Goal: Transaction & Acquisition: Purchase product/service

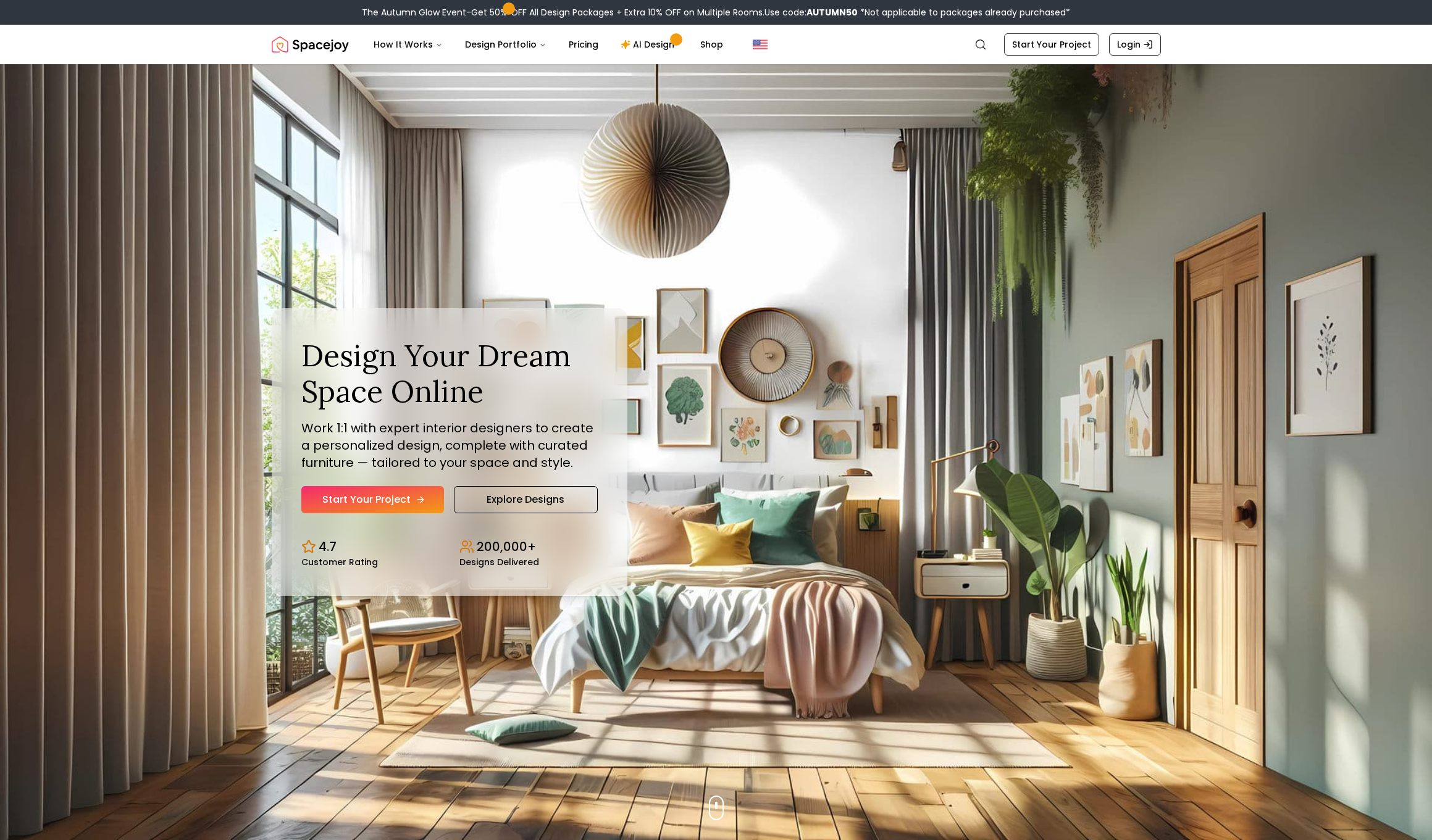
click at [360, 497] on link "Start Your Project" at bounding box center [372, 499] width 142 height 27
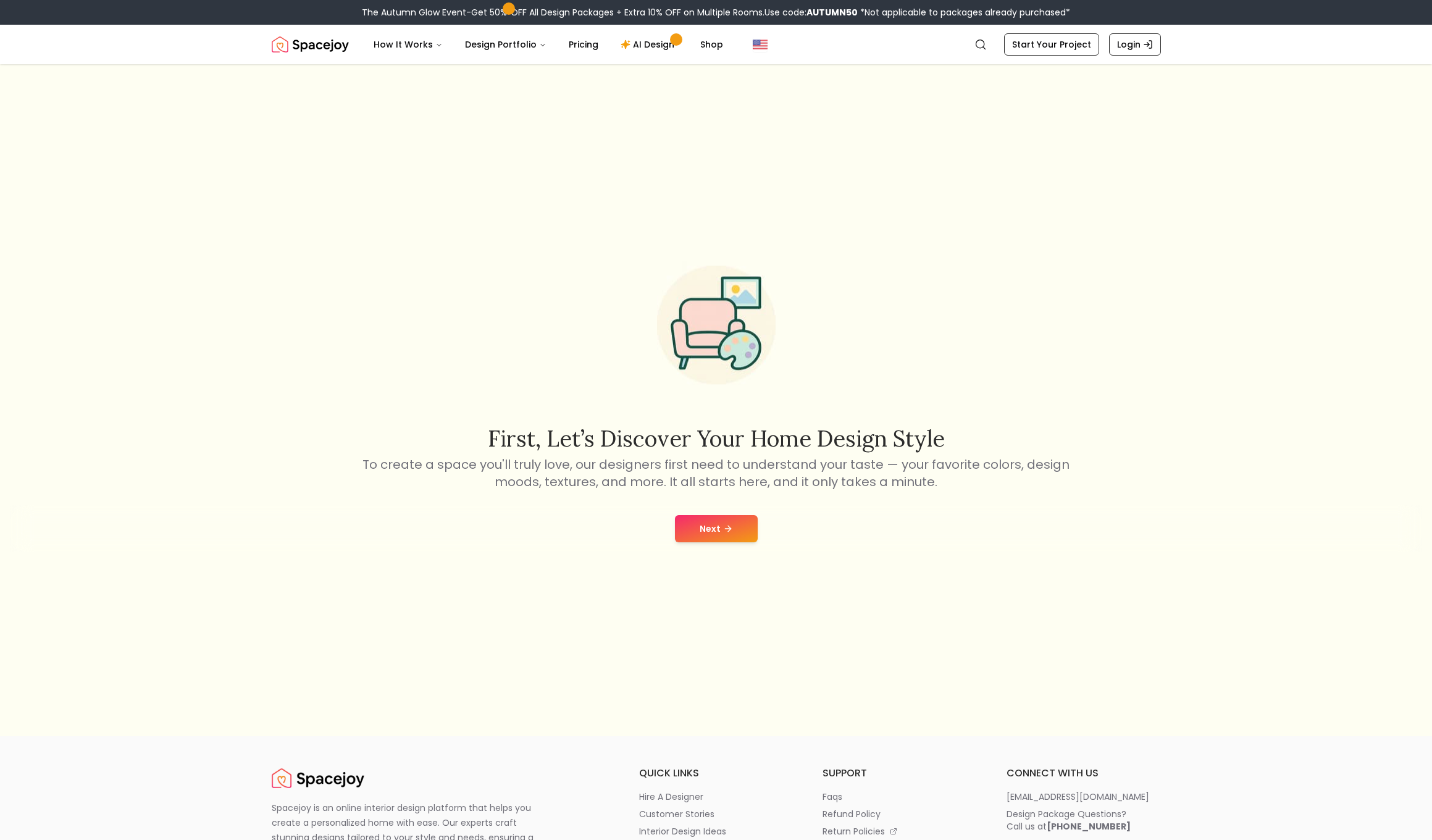
click at [703, 521] on button "Next" at bounding box center [716, 528] width 83 height 27
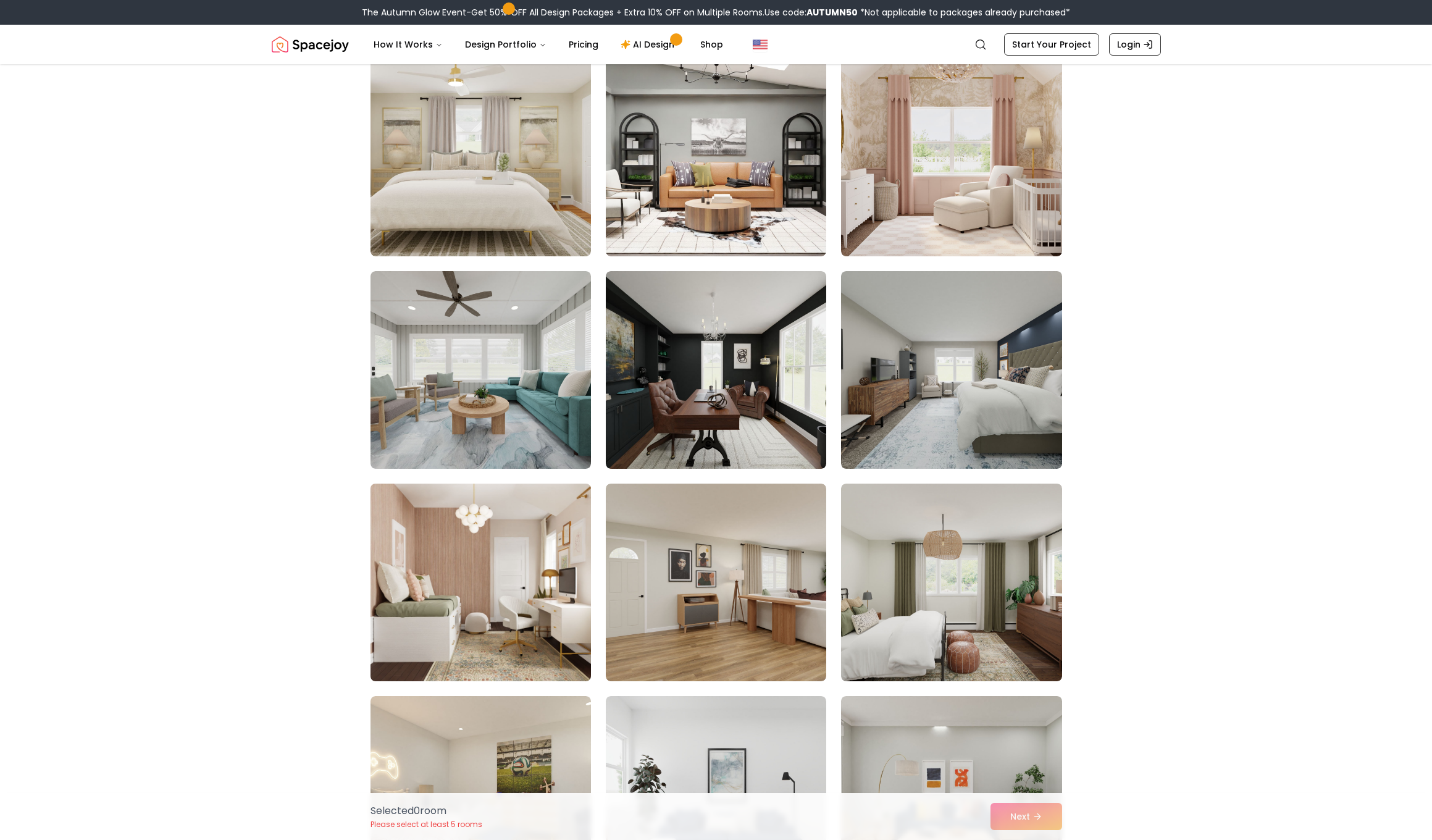
scroll to position [324, 0]
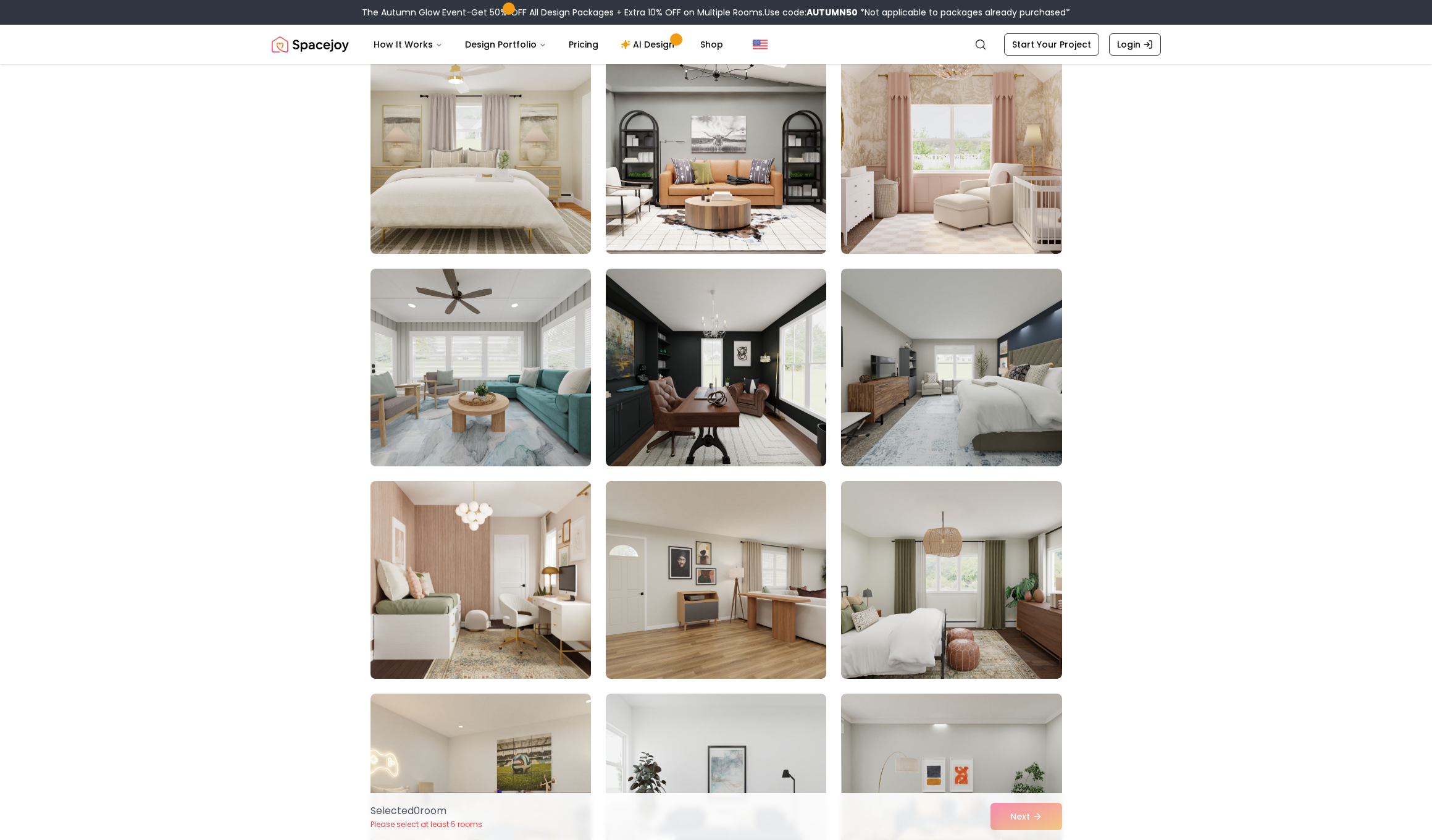
click at [498, 545] on img at bounding box center [480, 580] width 232 height 208
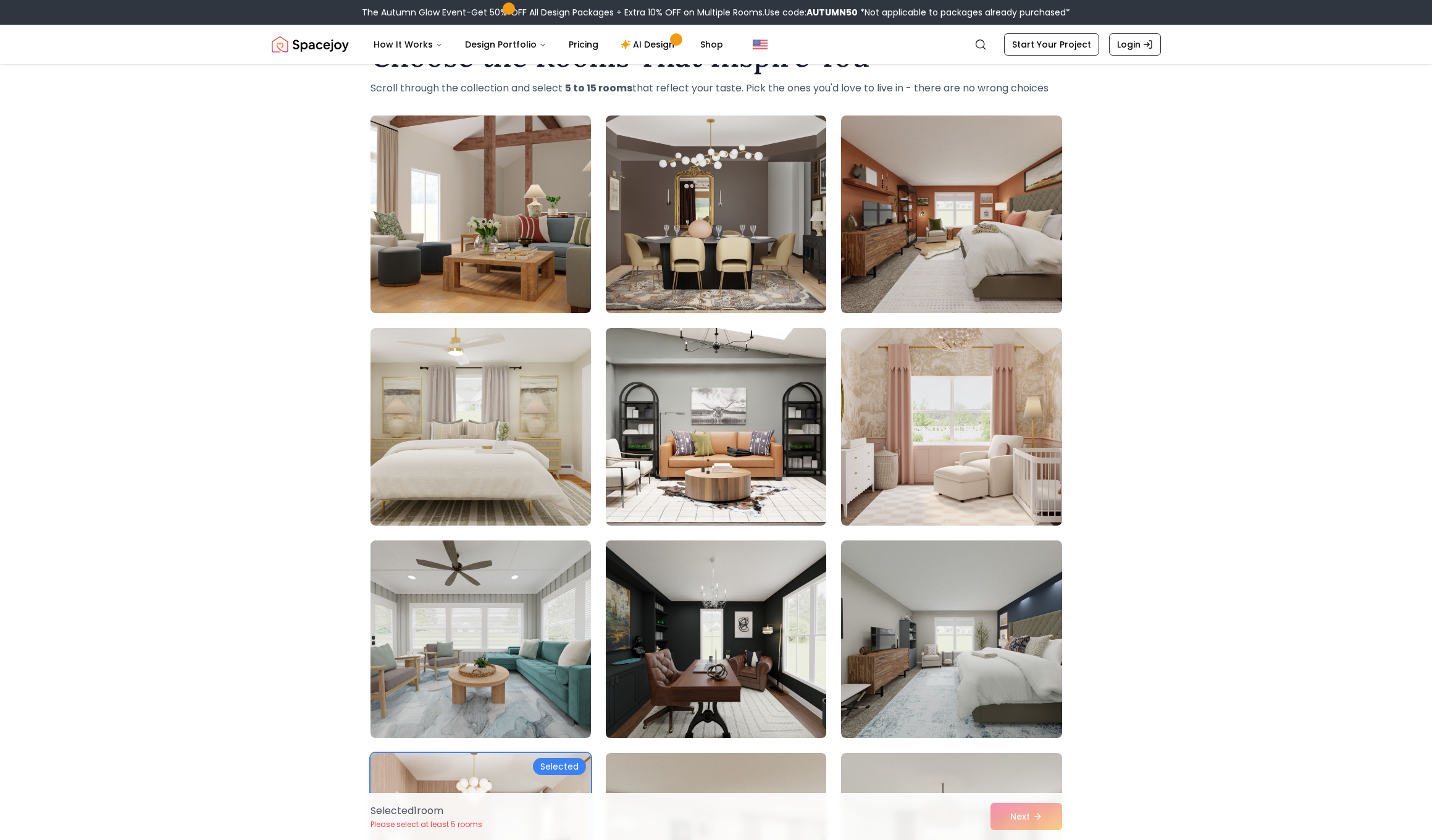
scroll to position [71, 0]
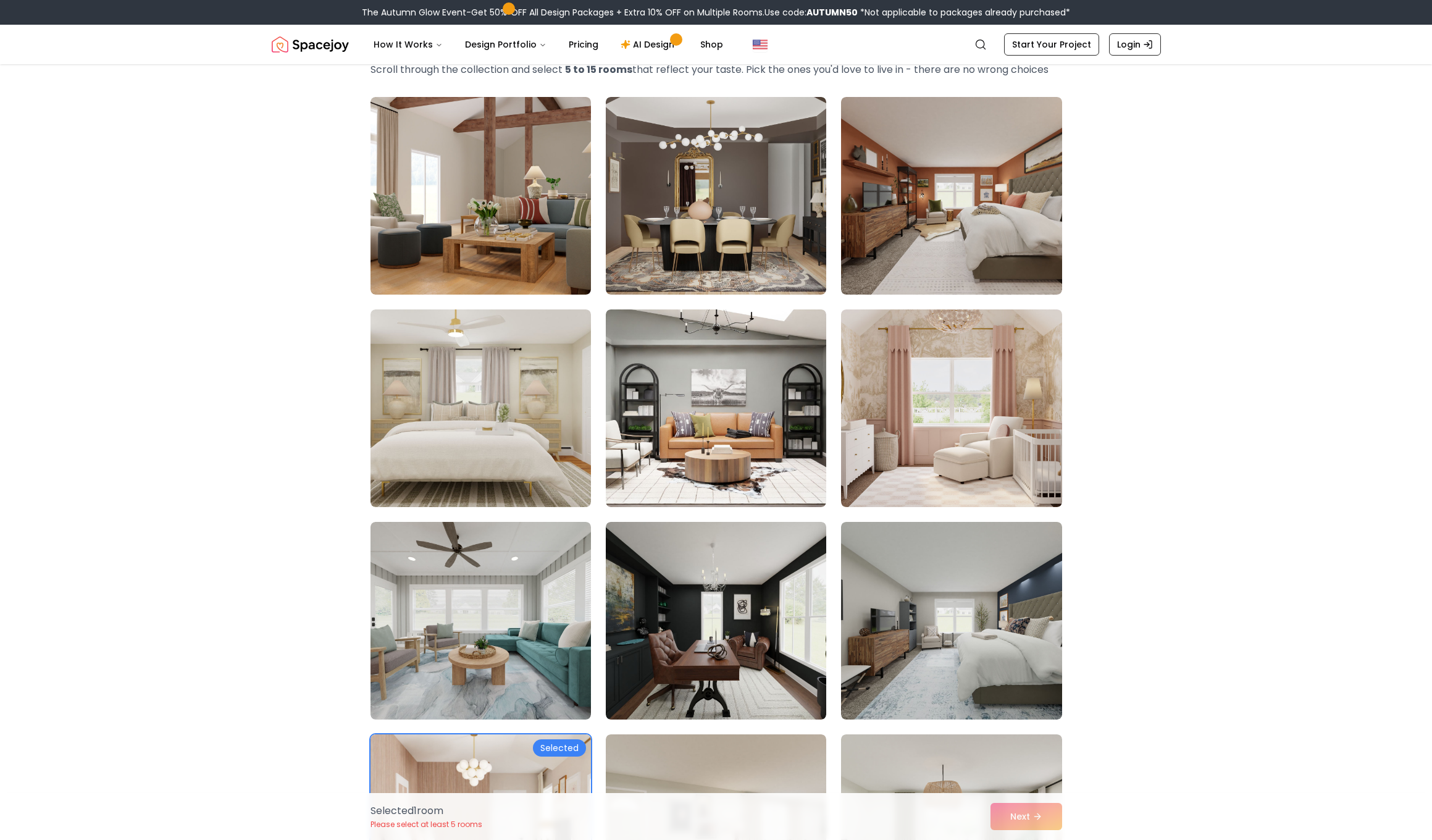
click at [1027, 815] on div "Selected 1 room Please select at least 5 rooms Next" at bounding box center [716, 816] width 711 height 47
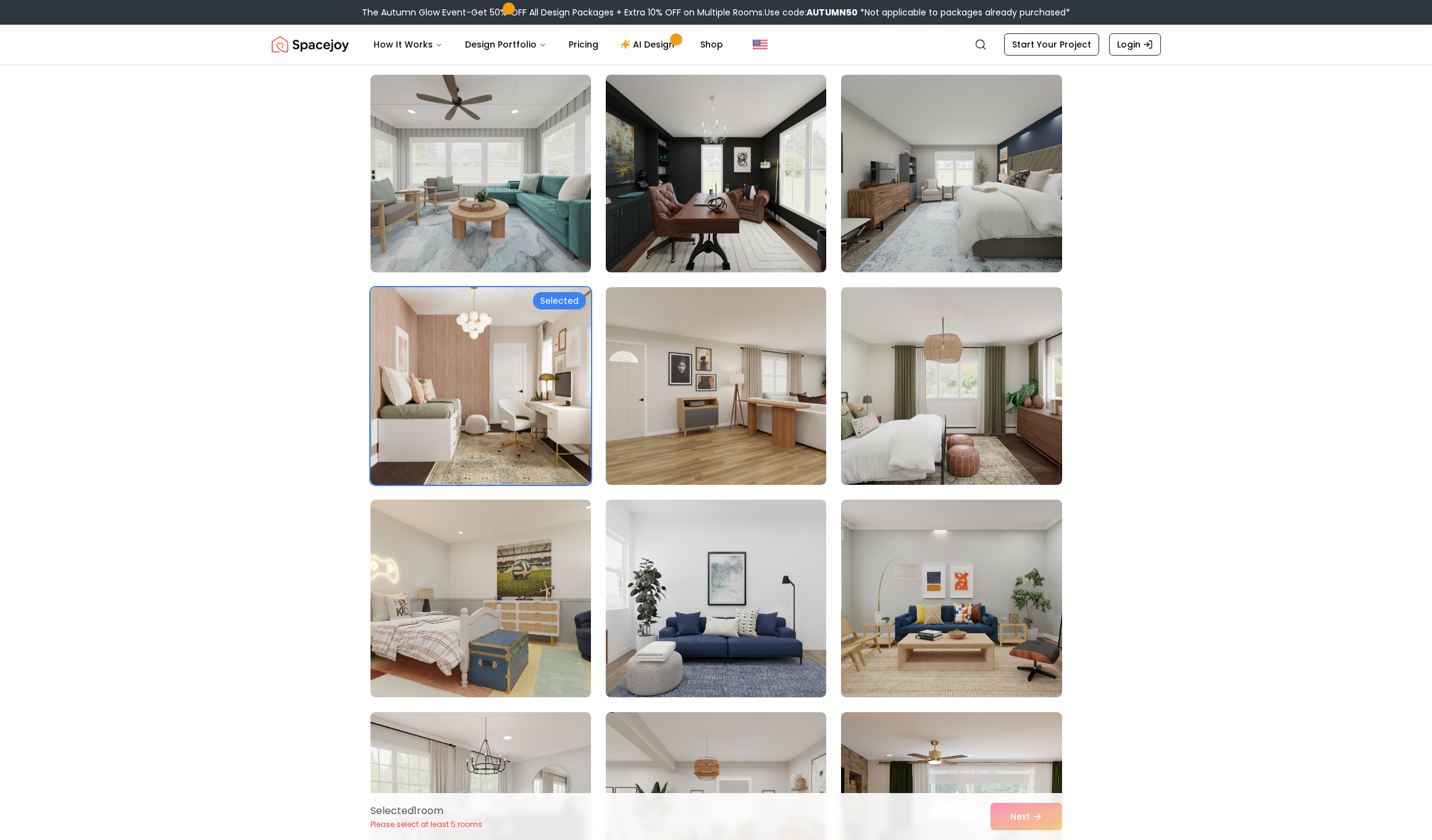
scroll to position [519, 0]
click at [1038, 818] on div "Selected 1 room Please select at least 5 rooms Next" at bounding box center [716, 816] width 711 height 47
click at [1039, 817] on div "Selected 1 room Please select at least 5 rooms Next" at bounding box center [716, 816] width 711 height 47
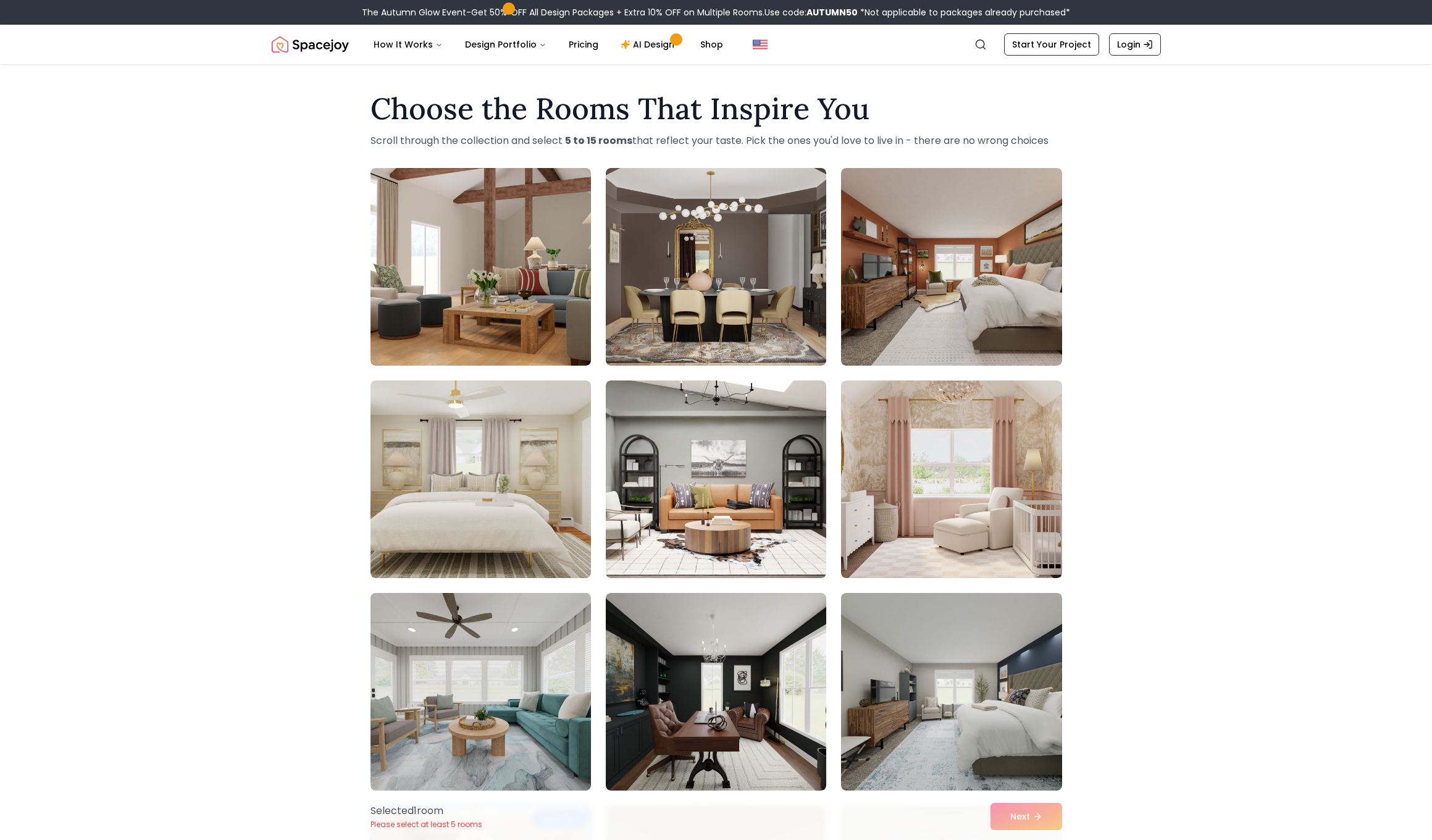
scroll to position [0, 0]
click at [900, 294] on img at bounding box center [951, 266] width 232 height 208
click at [1029, 814] on div "Selected 2 room s Please select at least 5 rooms Next" at bounding box center [716, 816] width 711 height 47
click at [1029, 816] on div "Selected 2 room s Please select at least 5 rooms Next" at bounding box center [716, 816] width 711 height 47
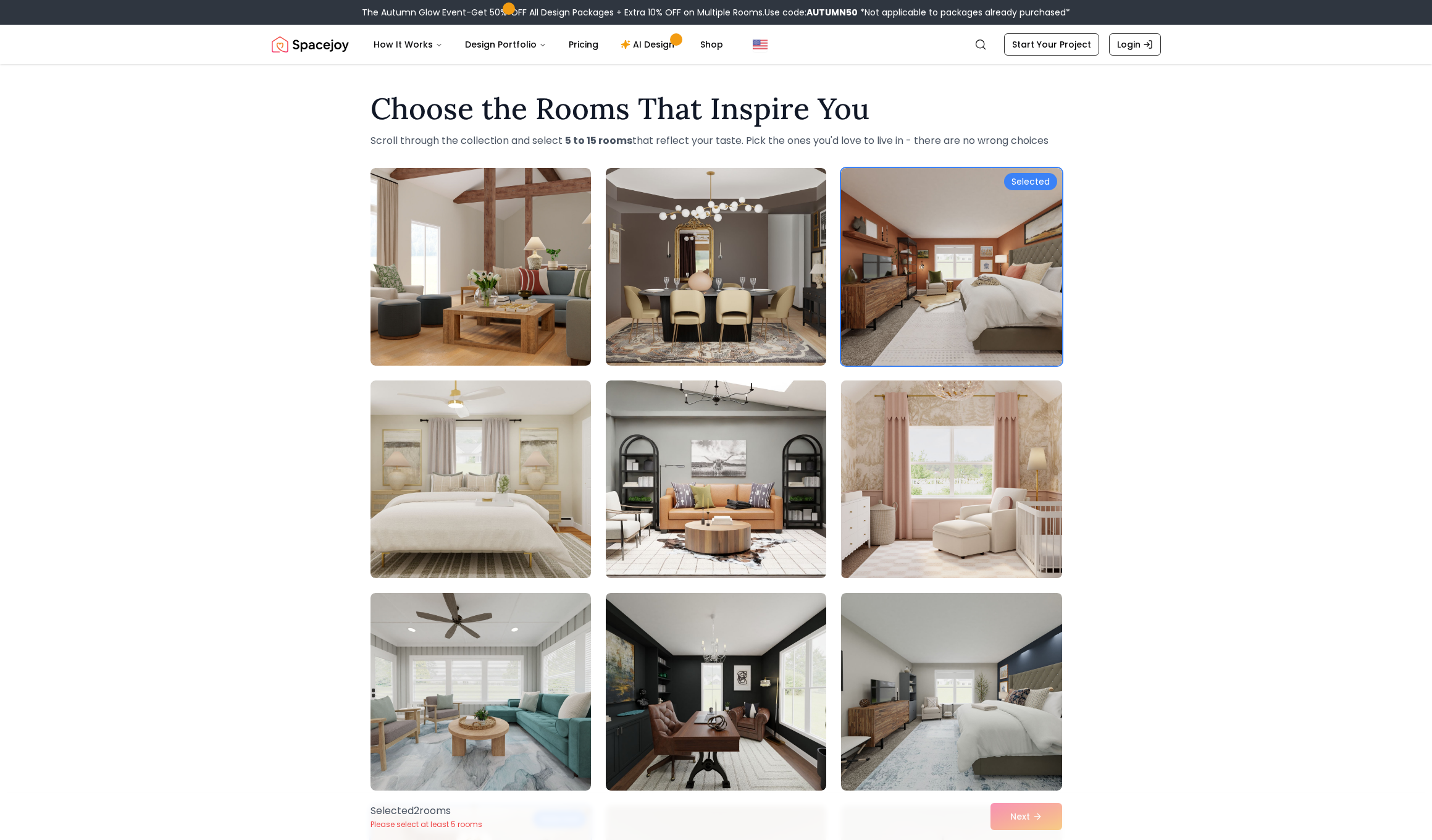
click at [928, 494] on img at bounding box center [951, 479] width 232 height 208
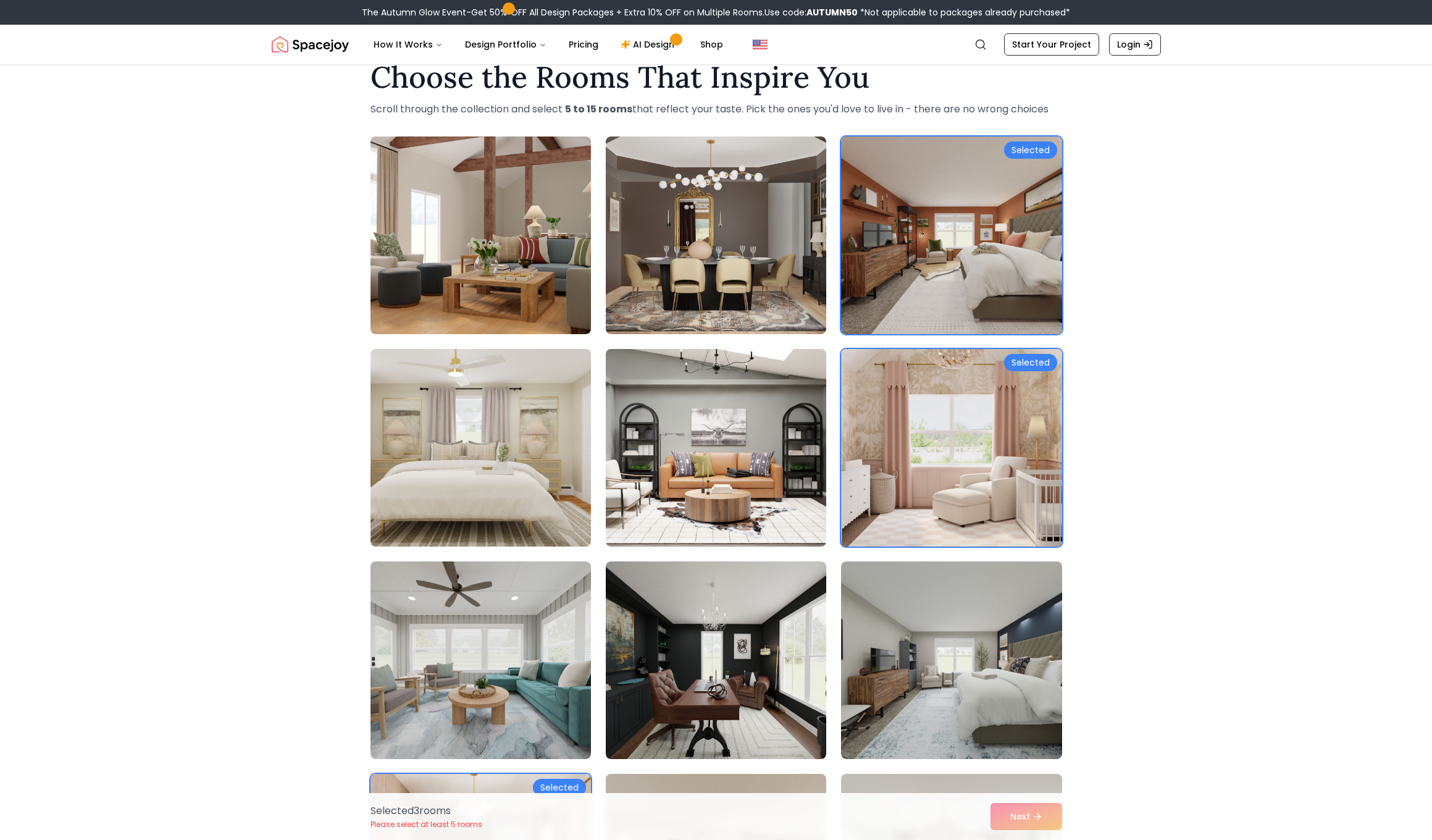
scroll to position [36, 0]
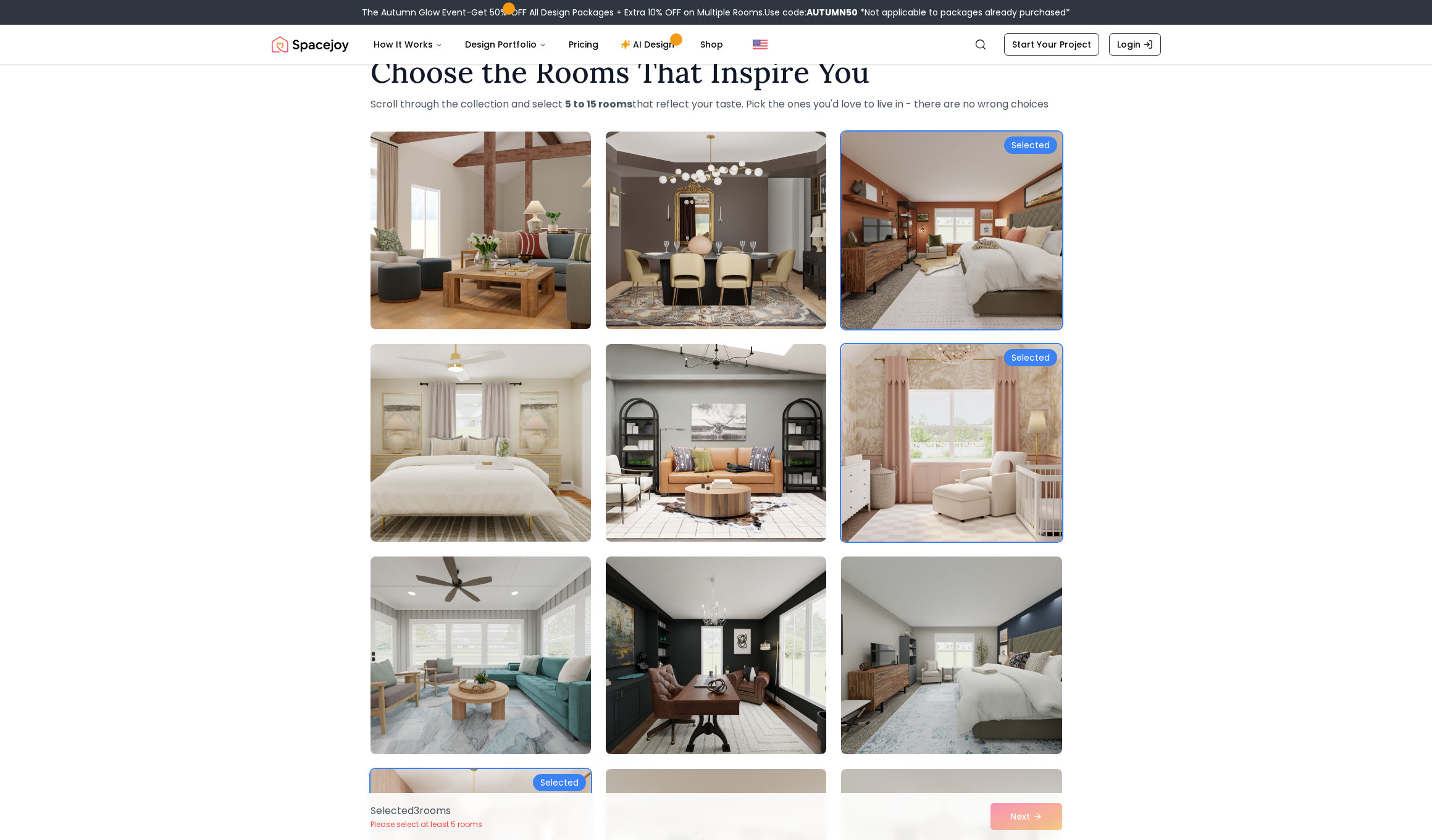
click at [928, 445] on img at bounding box center [951, 442] width 232 height 208
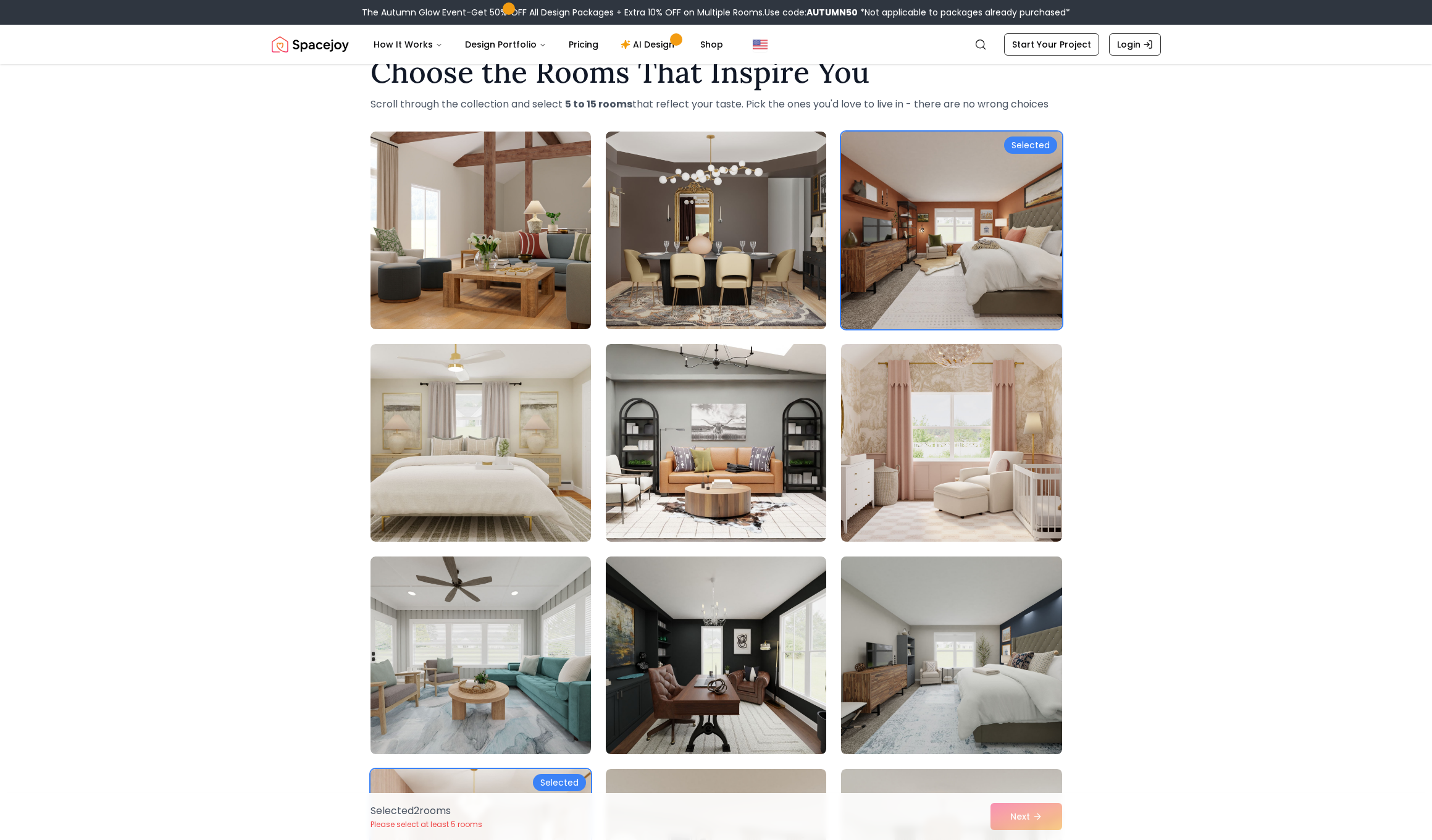
click at [928, 610] on img at bounding box center [951, 655] width 232 height 208
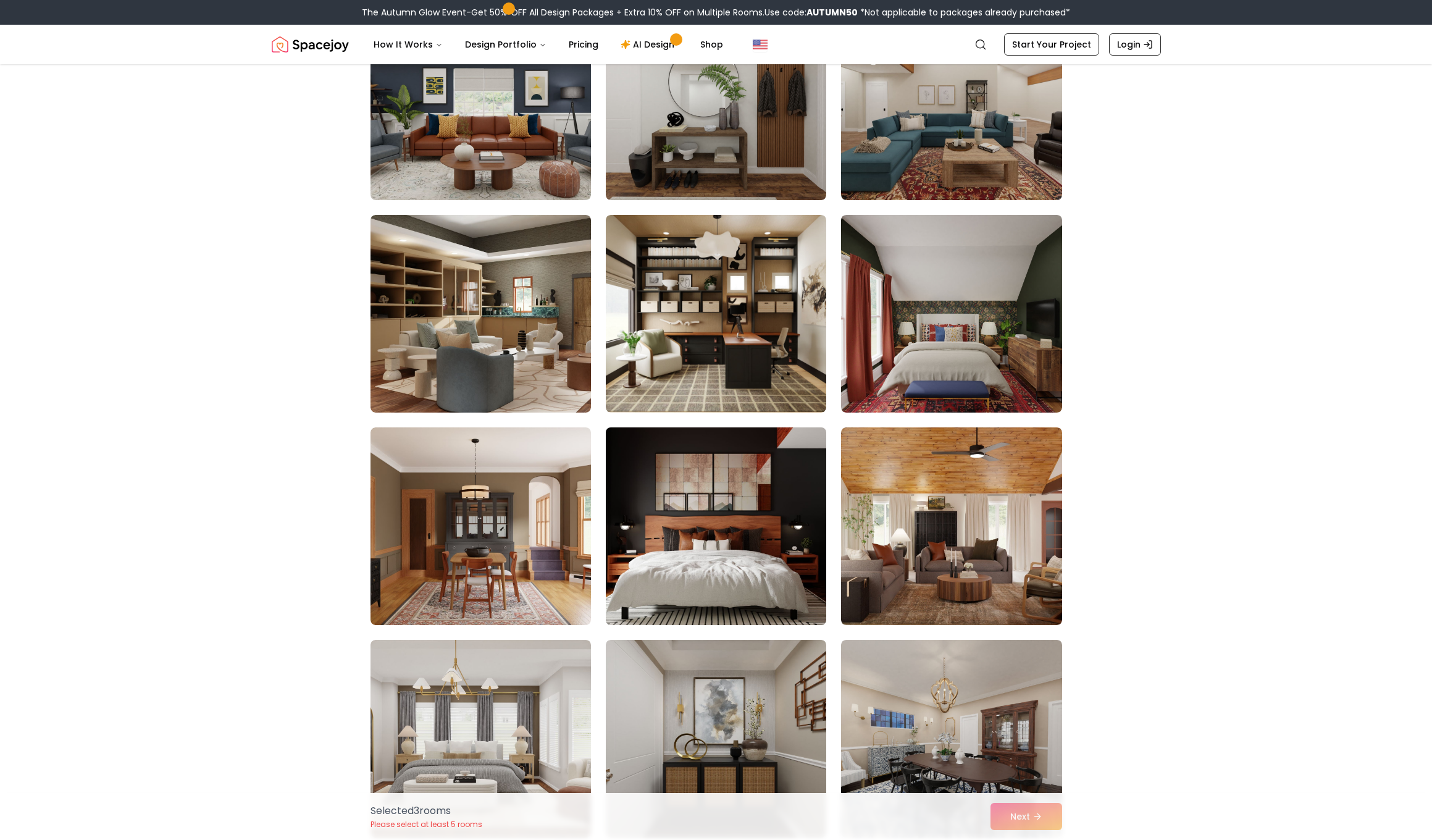
scroll to position [1441, 0]
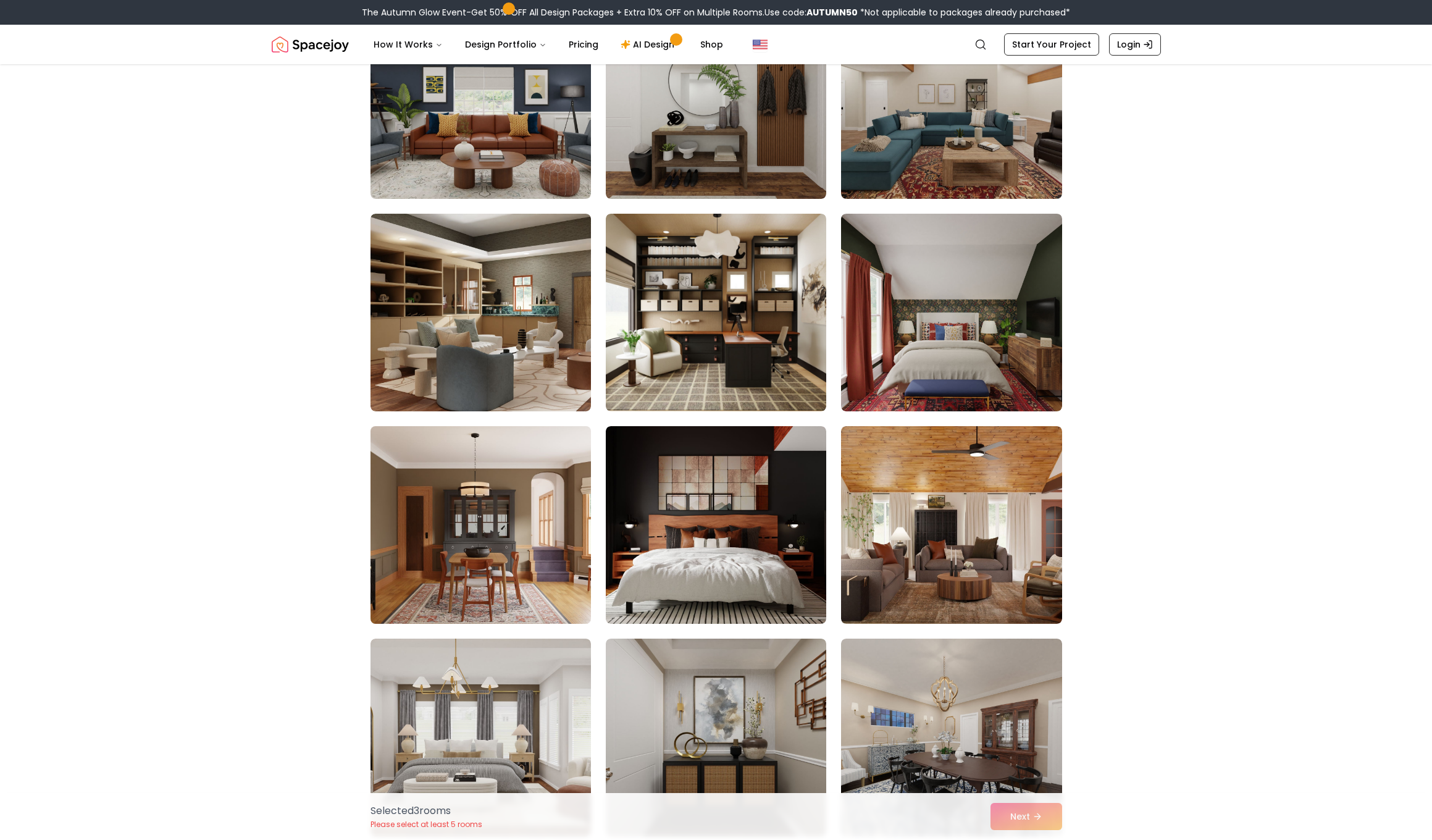
click at [480, 474] on img at bounding box center [480, 524] width 232 height 208
click at [546, 507] on img at bounding box center [480, 524] width 232 height 208
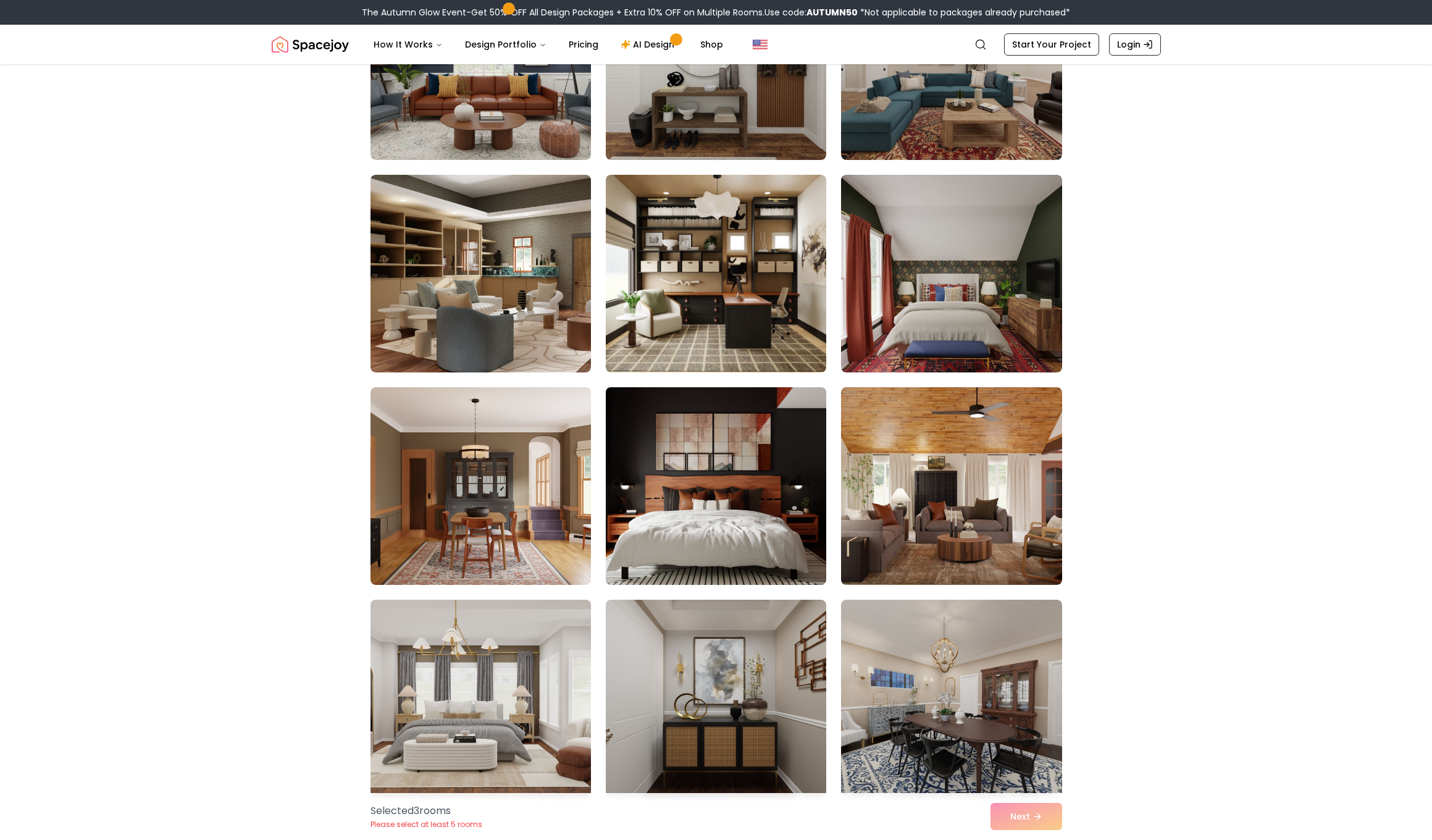
scroll to position [1485, 0]
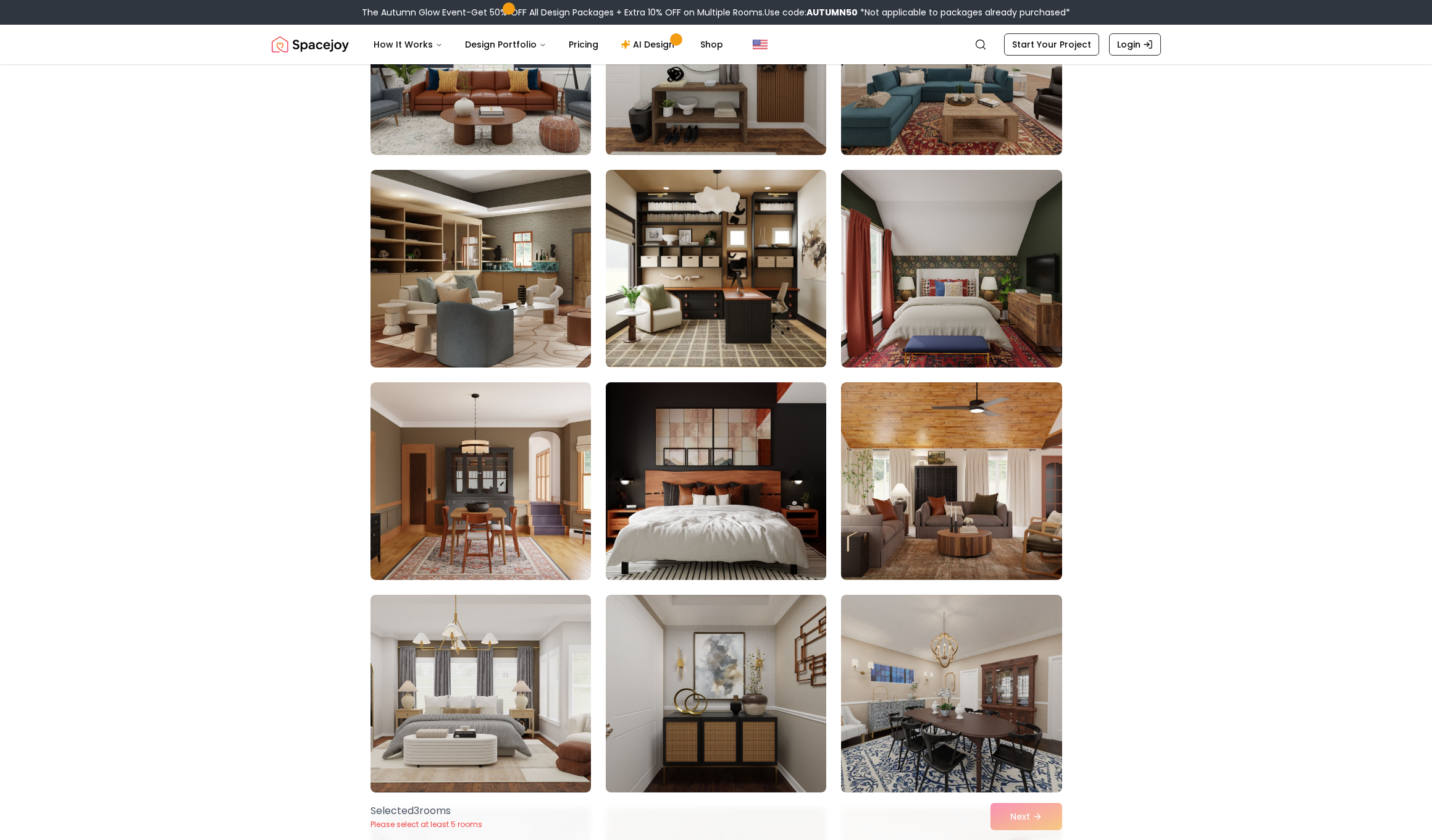
click at [776, 526] on img at bounding box center [716, 480] width 232 height 208
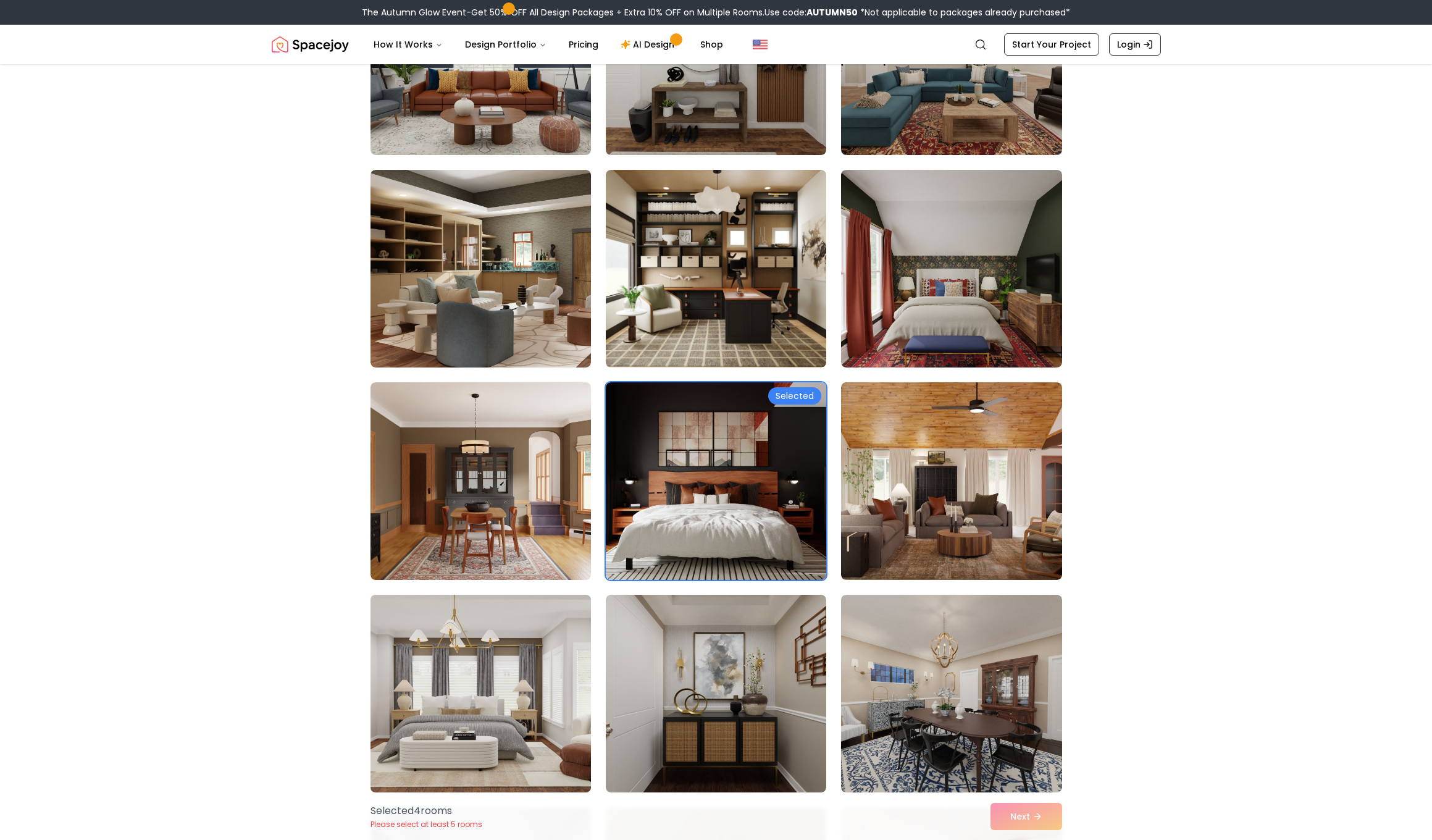
click at [472, 679] on img at bounding box center [480, 693] width 232 height 208
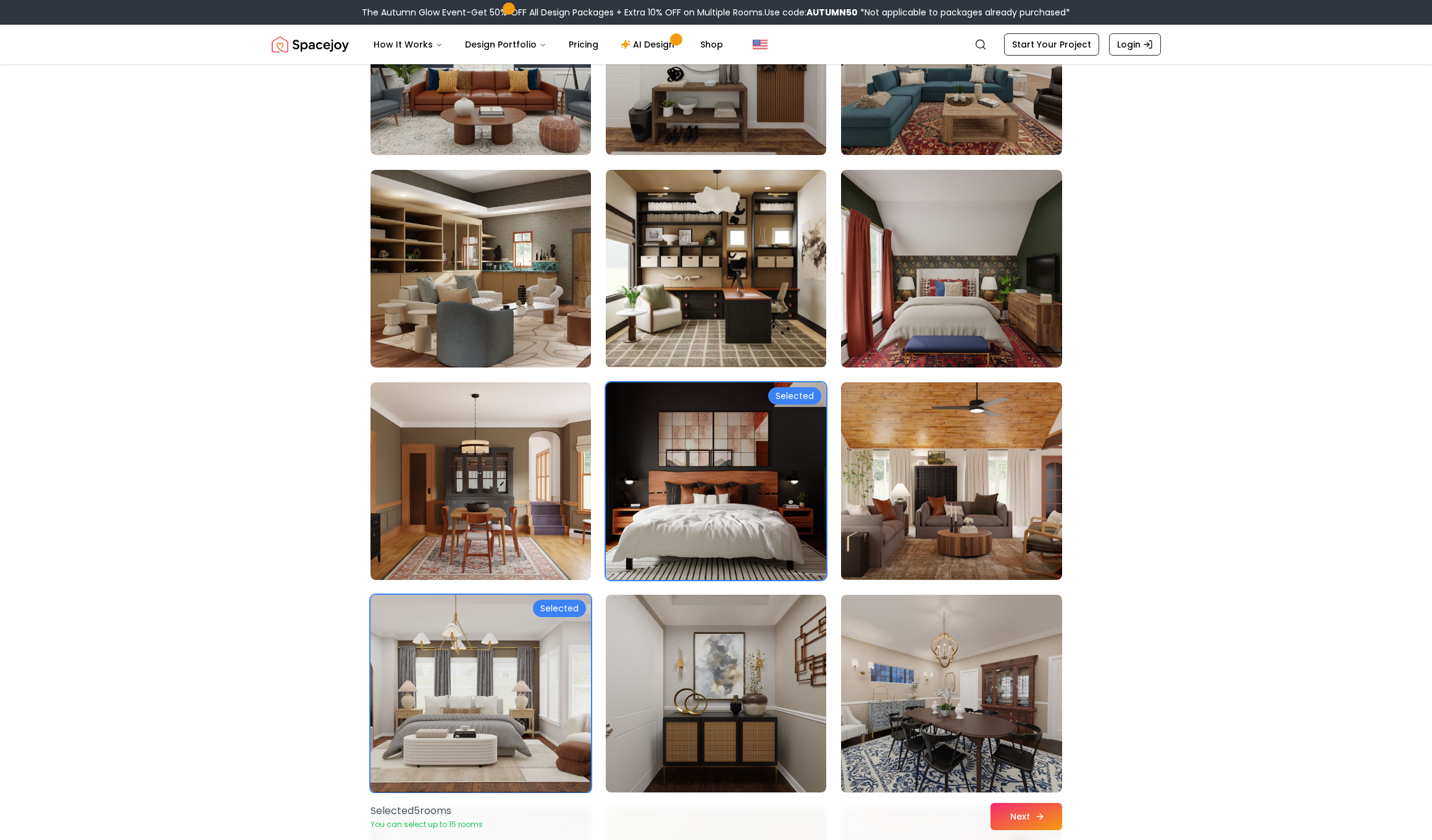
click at [1013, 819] on button "Next" at bounding box center [1026, 816] width 72 height 27
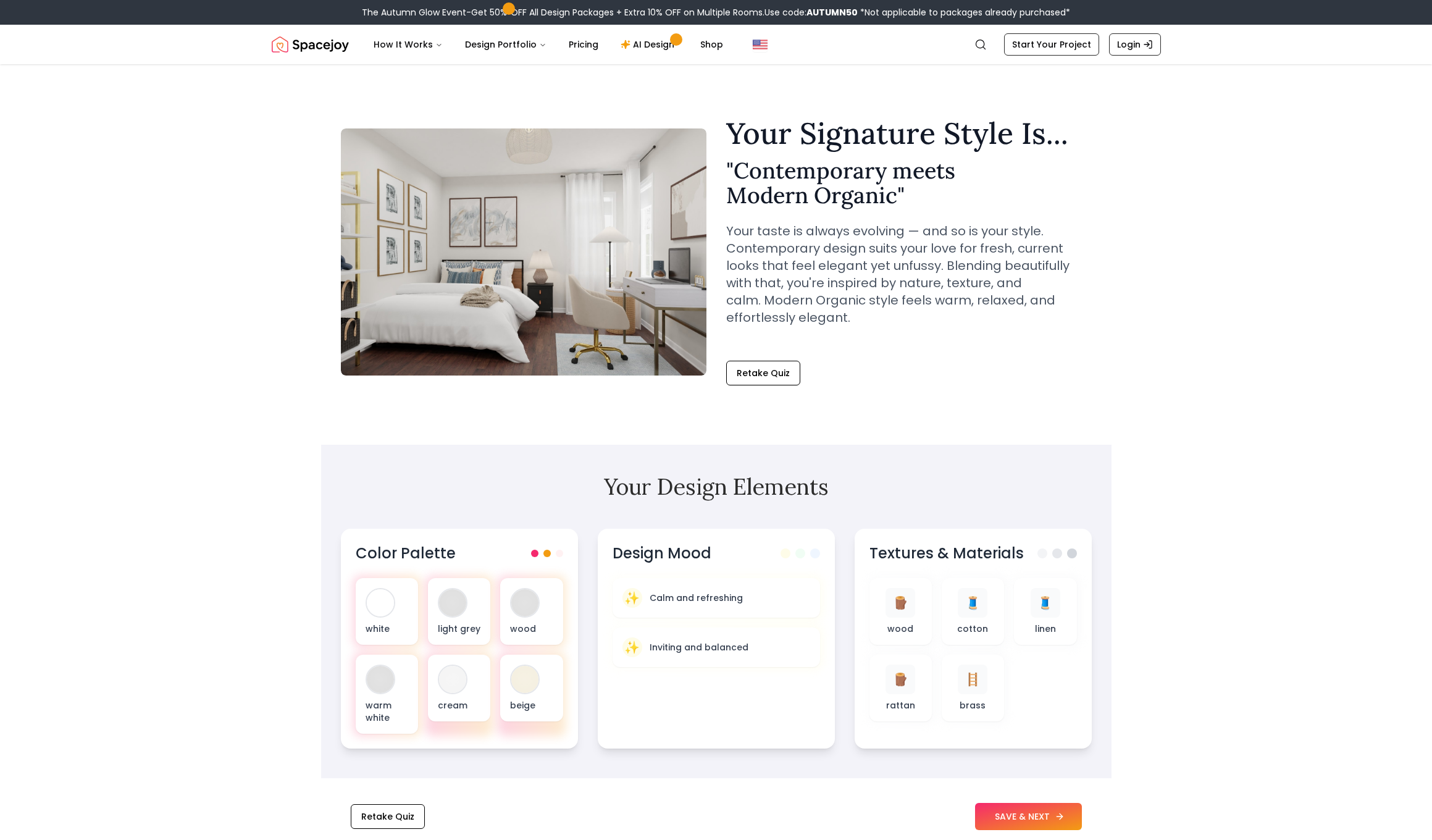
click at [1009, 809] on button "SAVE & NEXT" at bounding box center [1028, 816] width 107 height 27
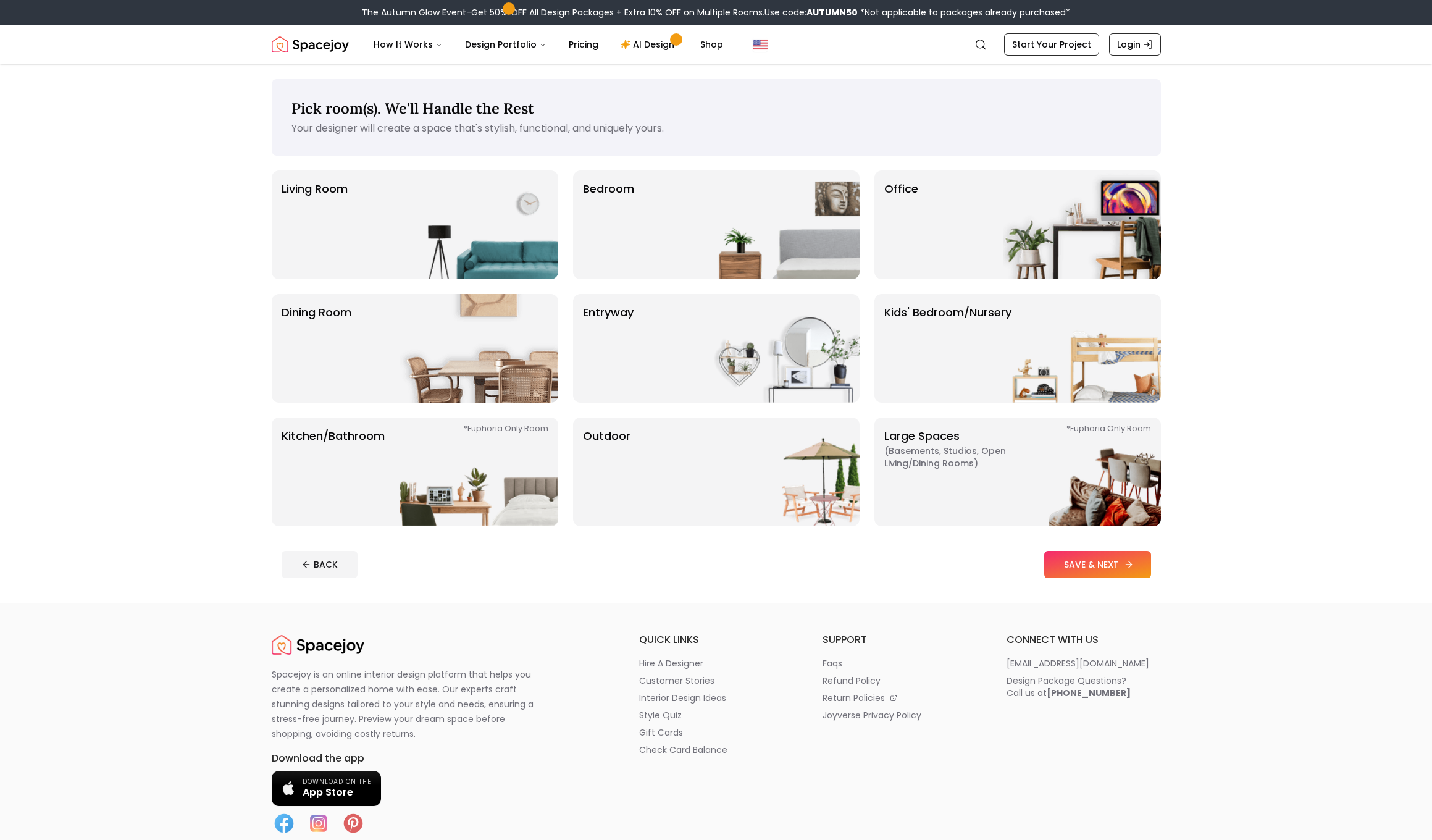
click at [1088, 561] on button "SAVE & NEXT" at bounding box center [1097, 564] width 107 height 27
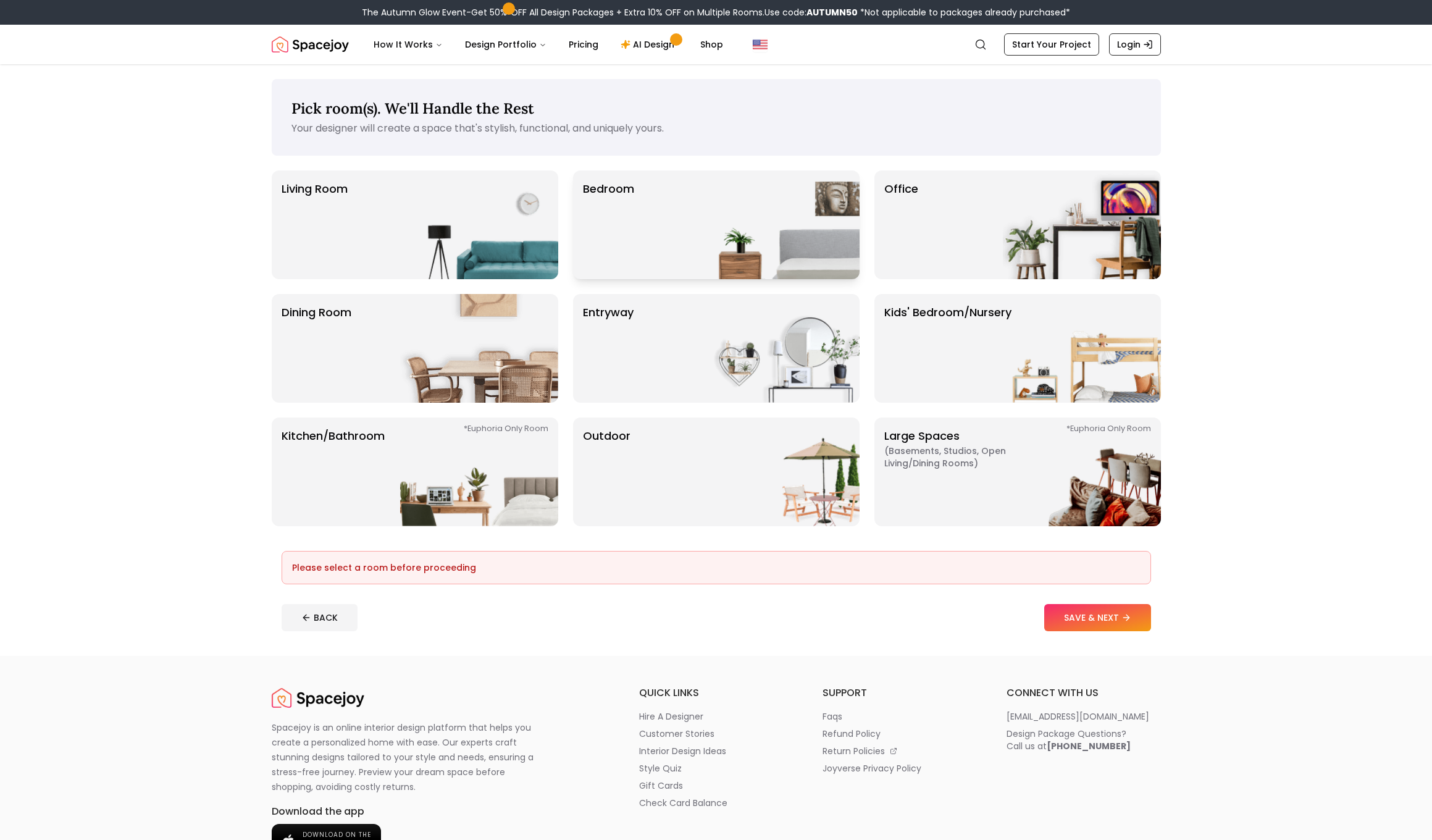
click at [705, 241] on img at bounding box center [780, 224] width 158 height 108
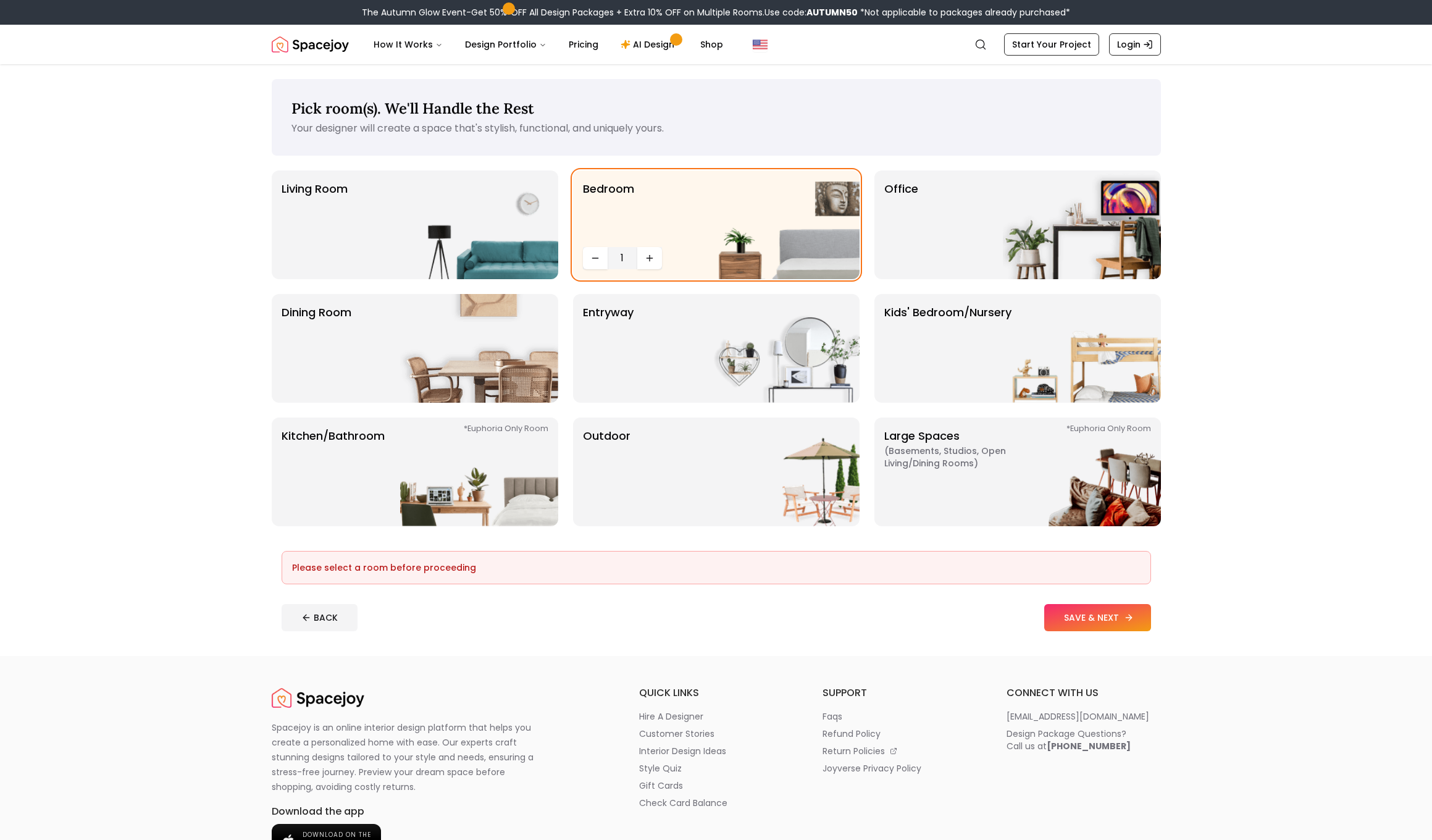
click at [1074, 617] on button "SAVE & NEXT" at bounding box center [1097, 617] width 107 height 27
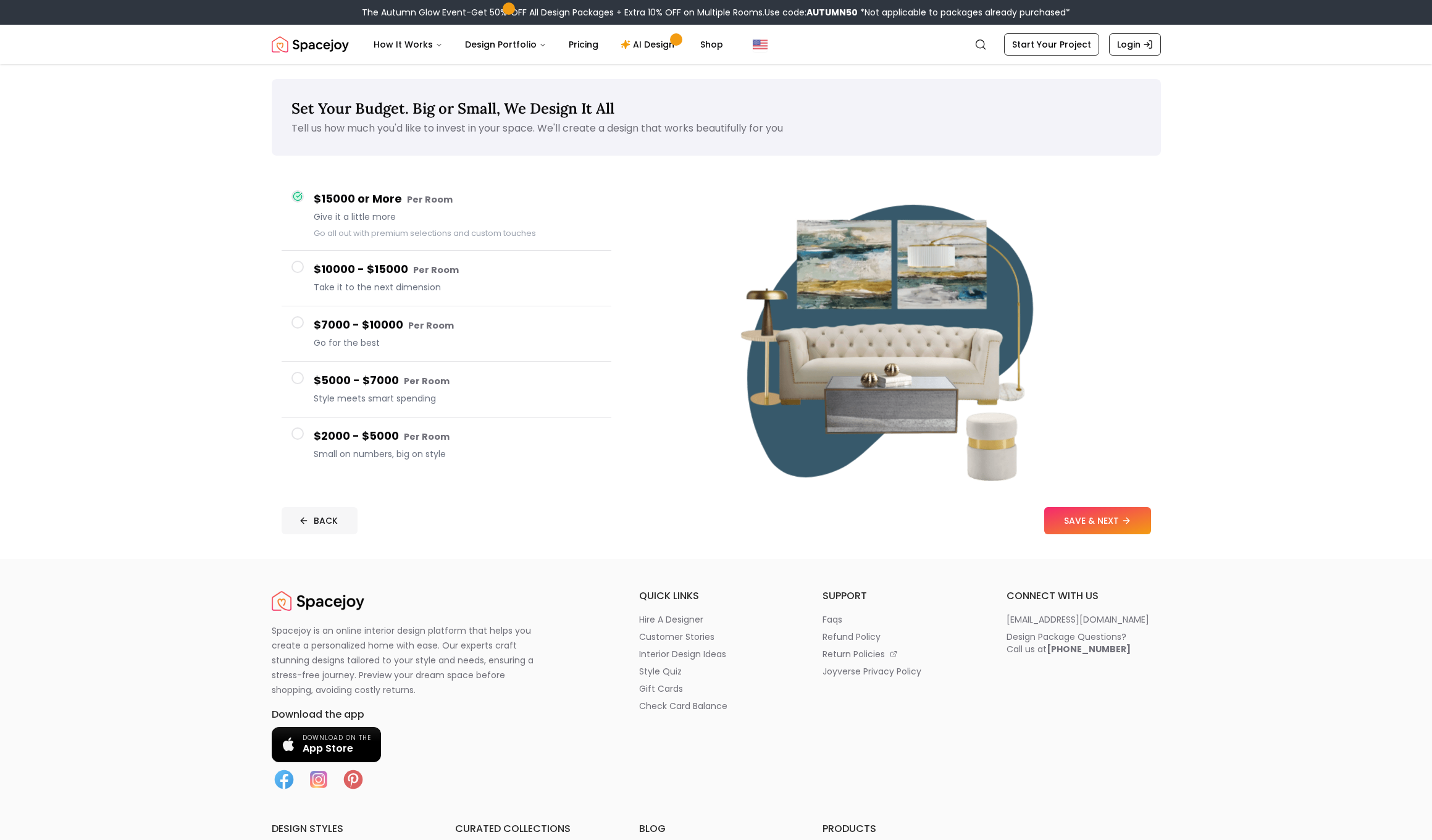
click at [299, 521] on icon at bounding box center [303, 520] width 10 height 10
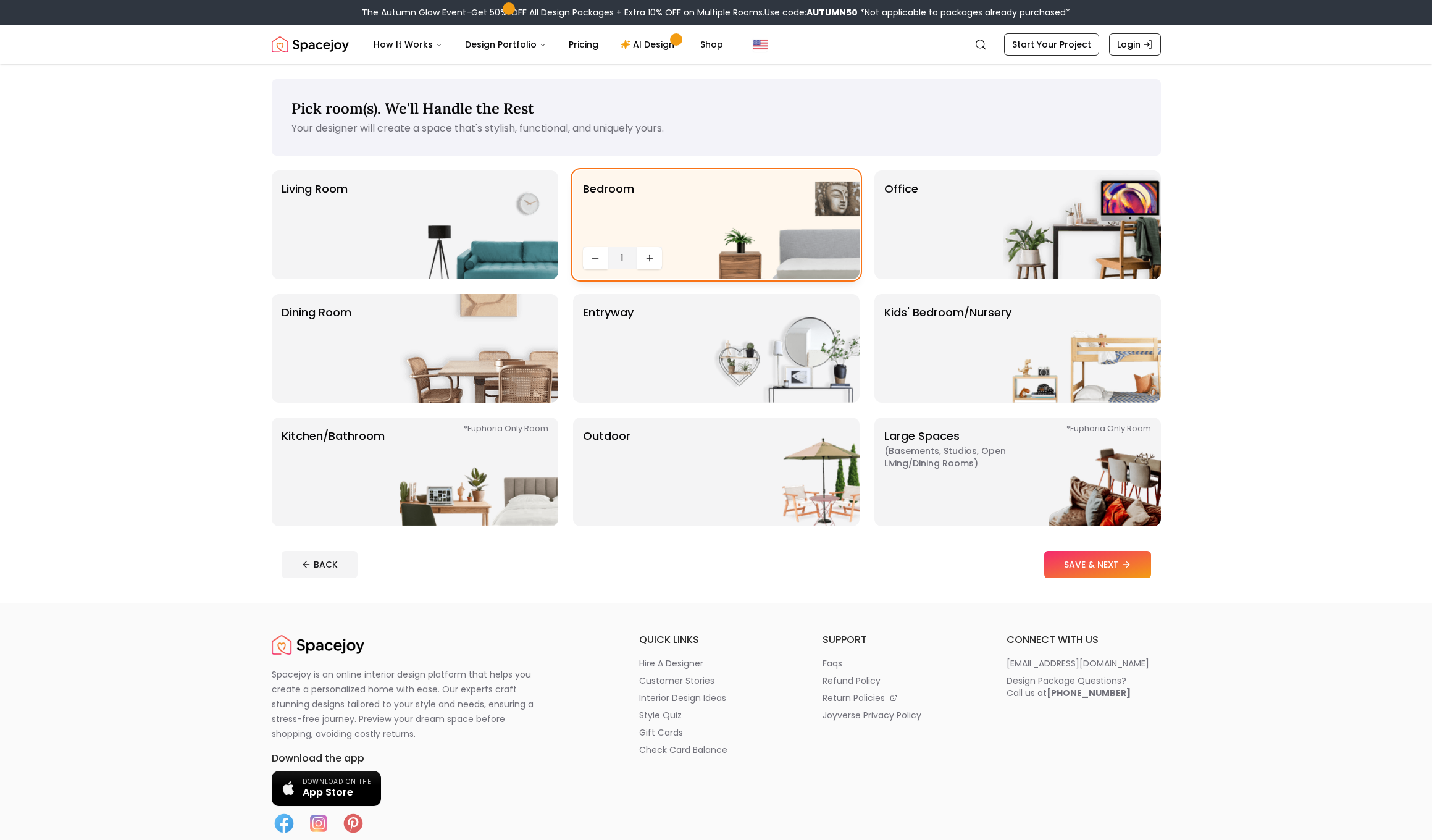
click at [731, 225] on img at bounding box center [780, 224] width 158 height 108
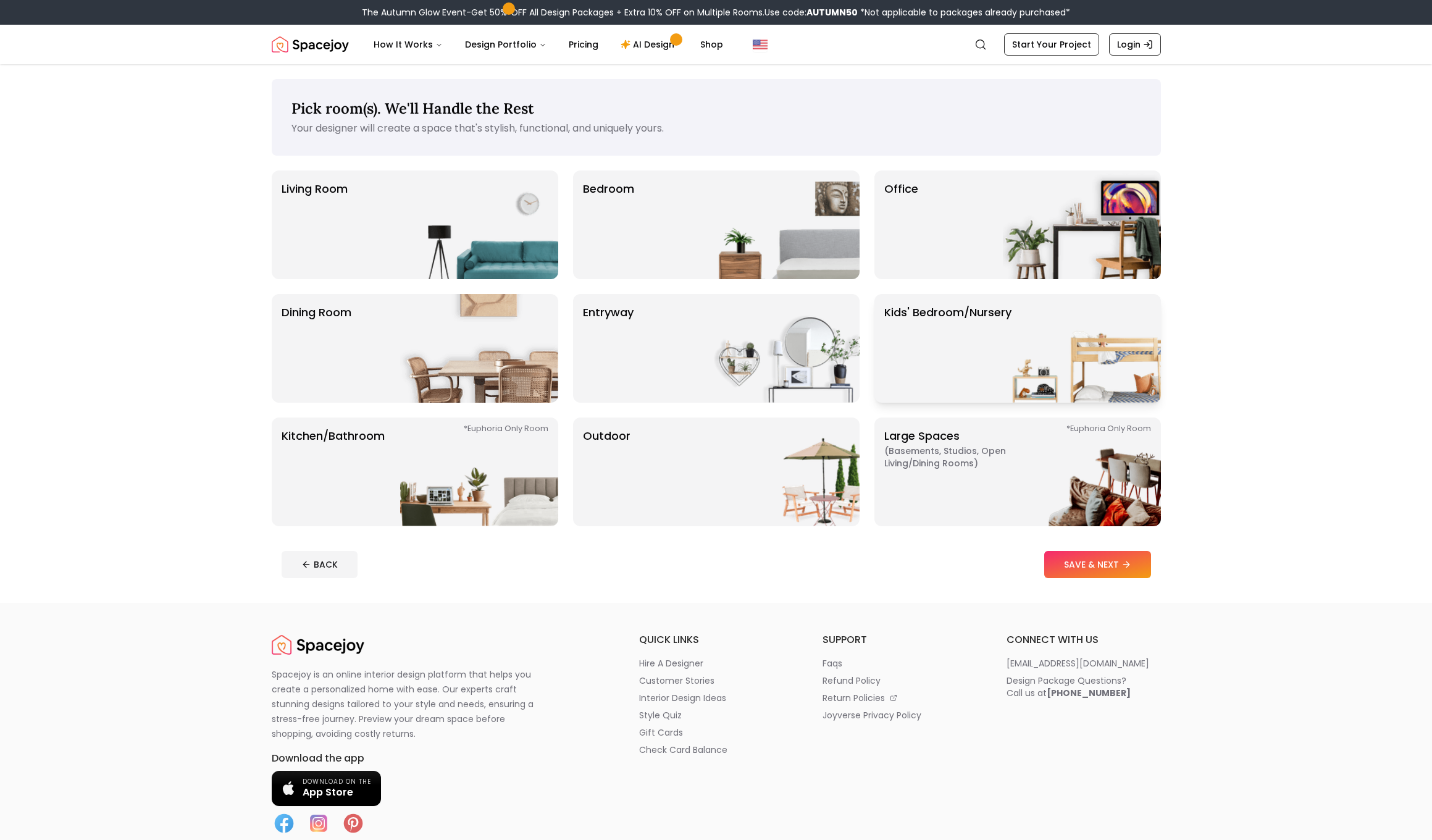
click at [1007, 349] on img at bounding box center [1081, 347] width 158 height 108
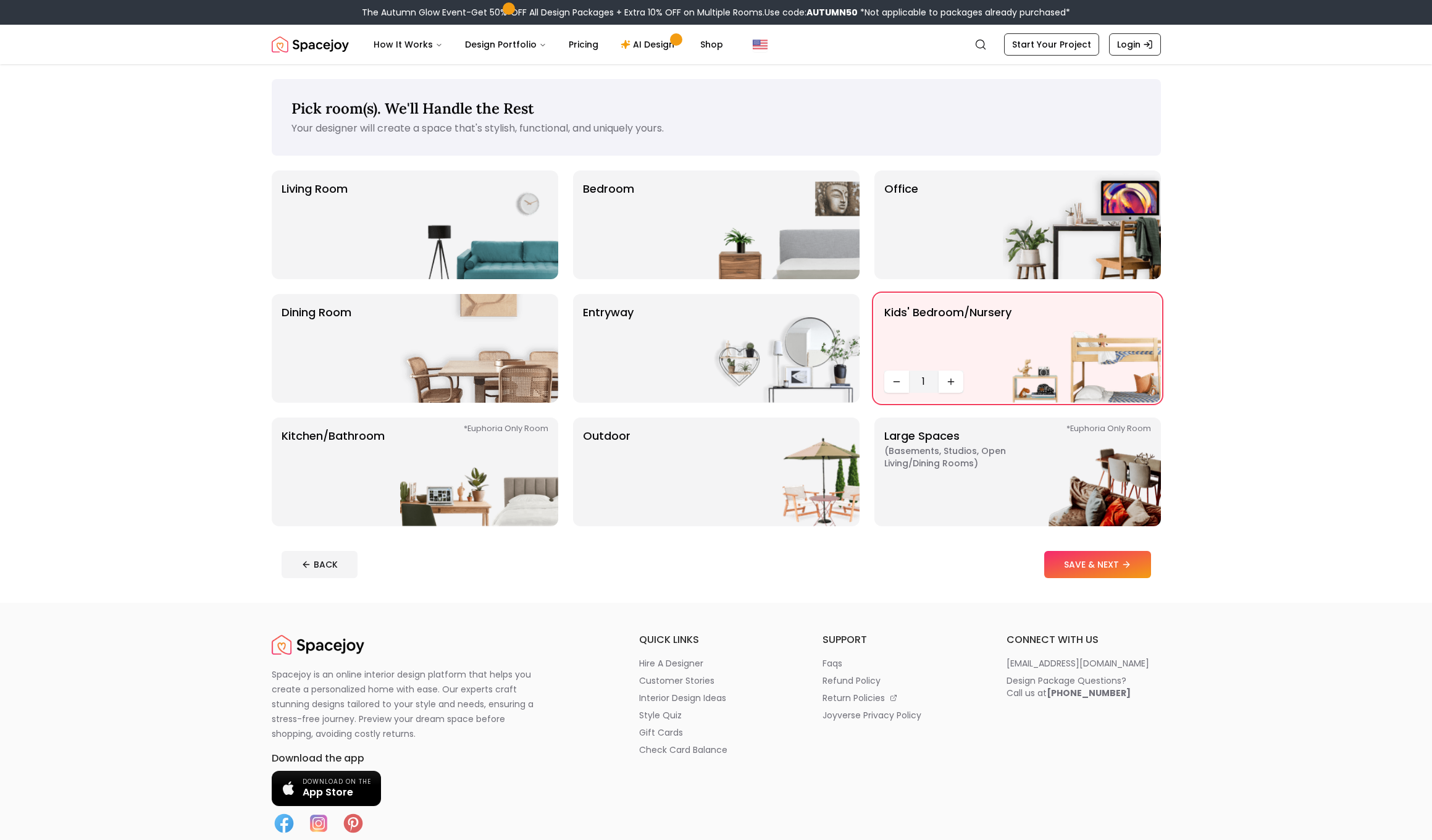
click at [1078, 566] on button "SAVE & NEXT" at bounding box center [1097, 564] width 107 height 27
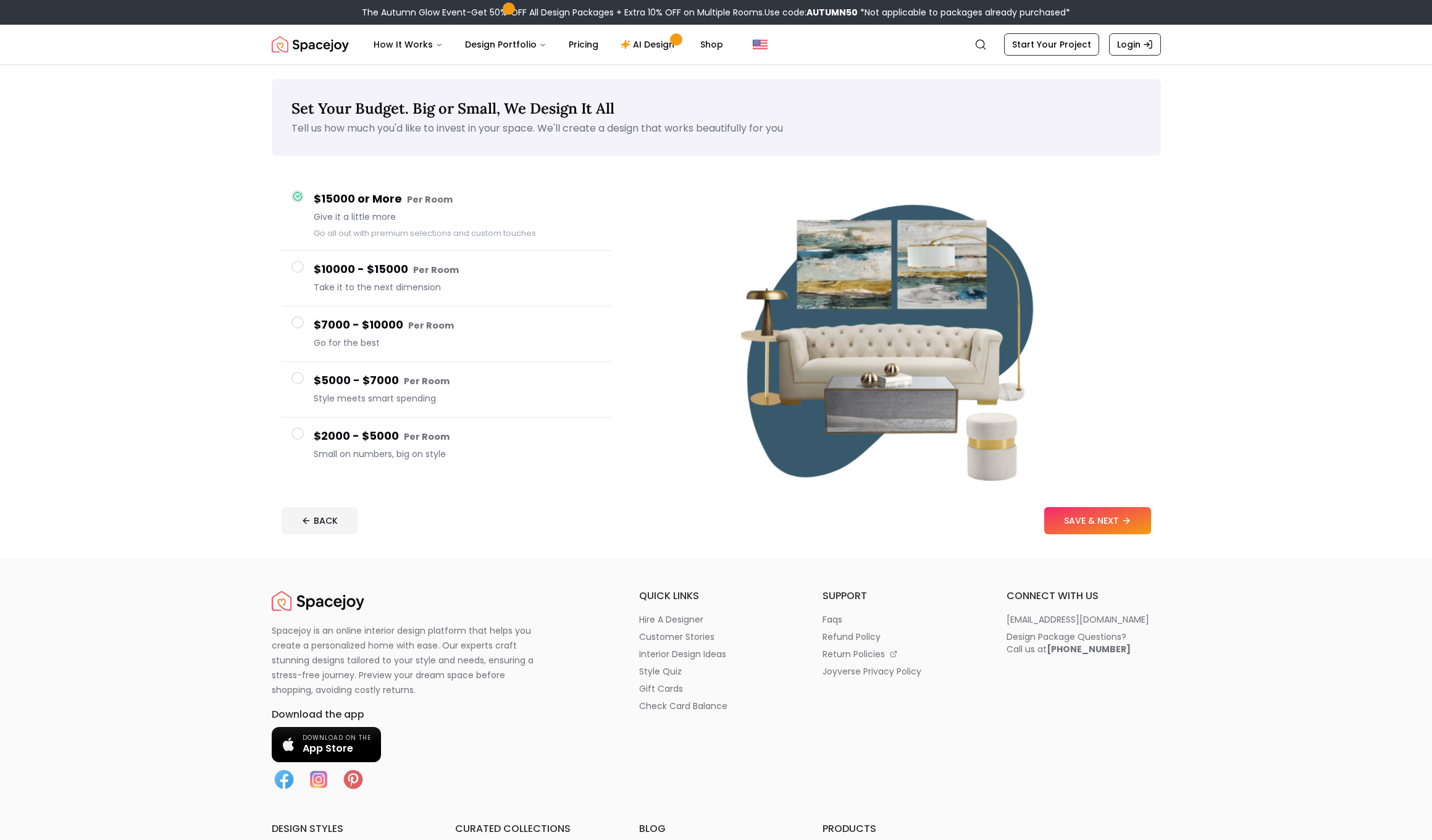
click at [343, 429] on h4 "$2000 - $5000 Per Room" at bounding box center [457, 437] width 288 height 18
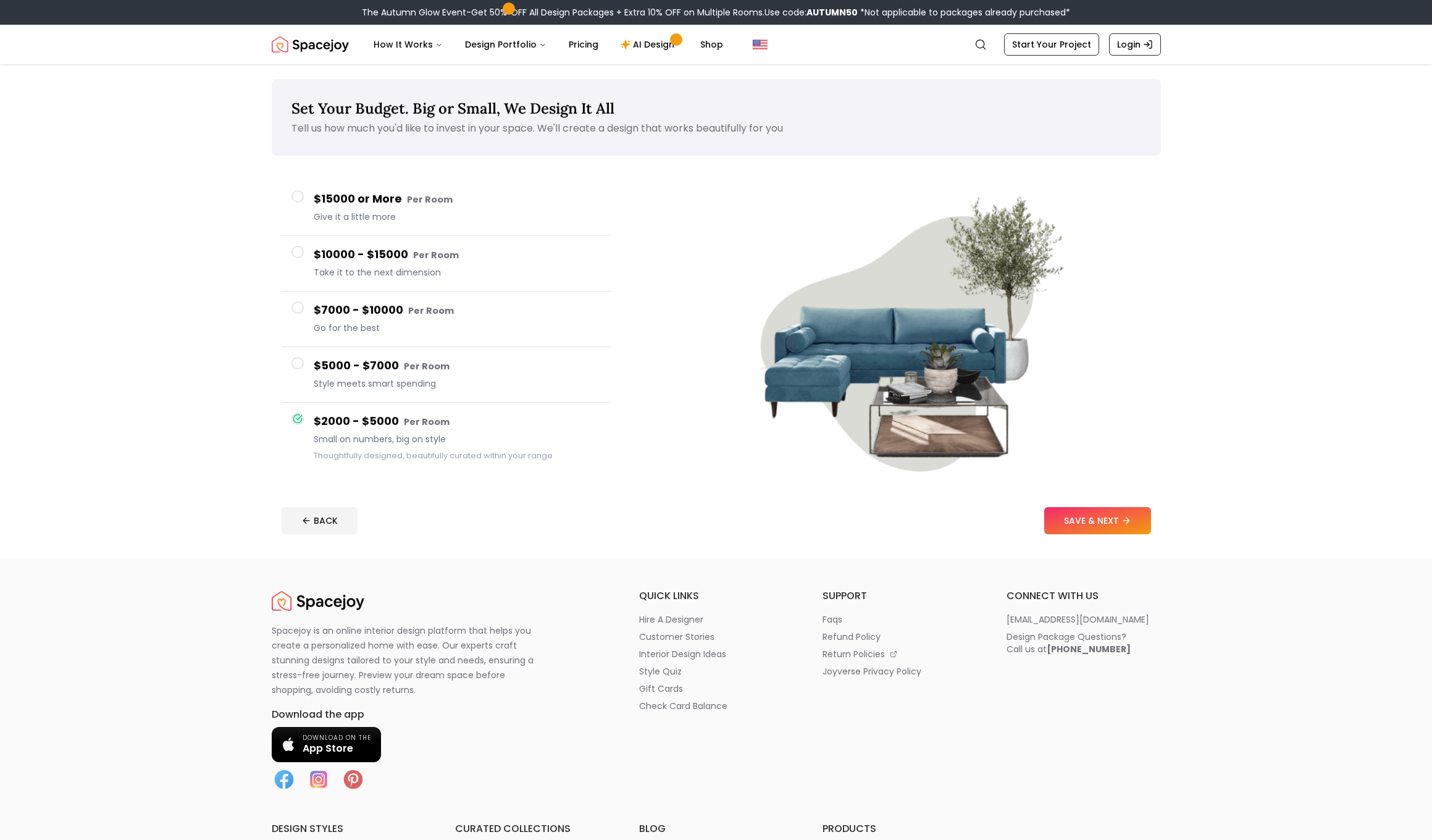
click at [391, 375] on div "$5000 - $7000 Per Room Style meets smart spending" at bounding box center [457, 375] width 288 height 36
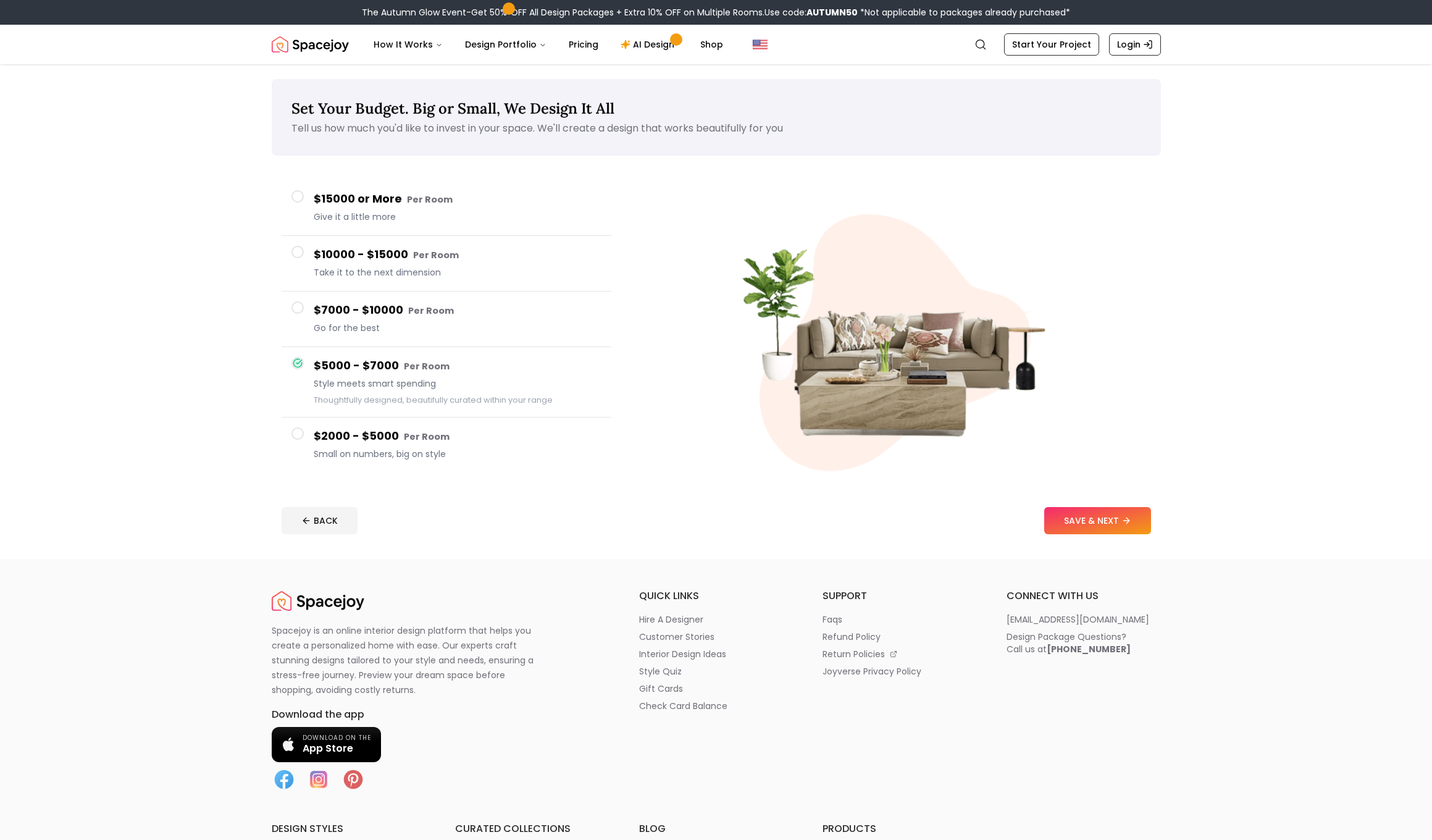
click at [372, 303] on h4 "$7000 - $10000 Per Room" at bounding box center [457, 310] width 288 height 18
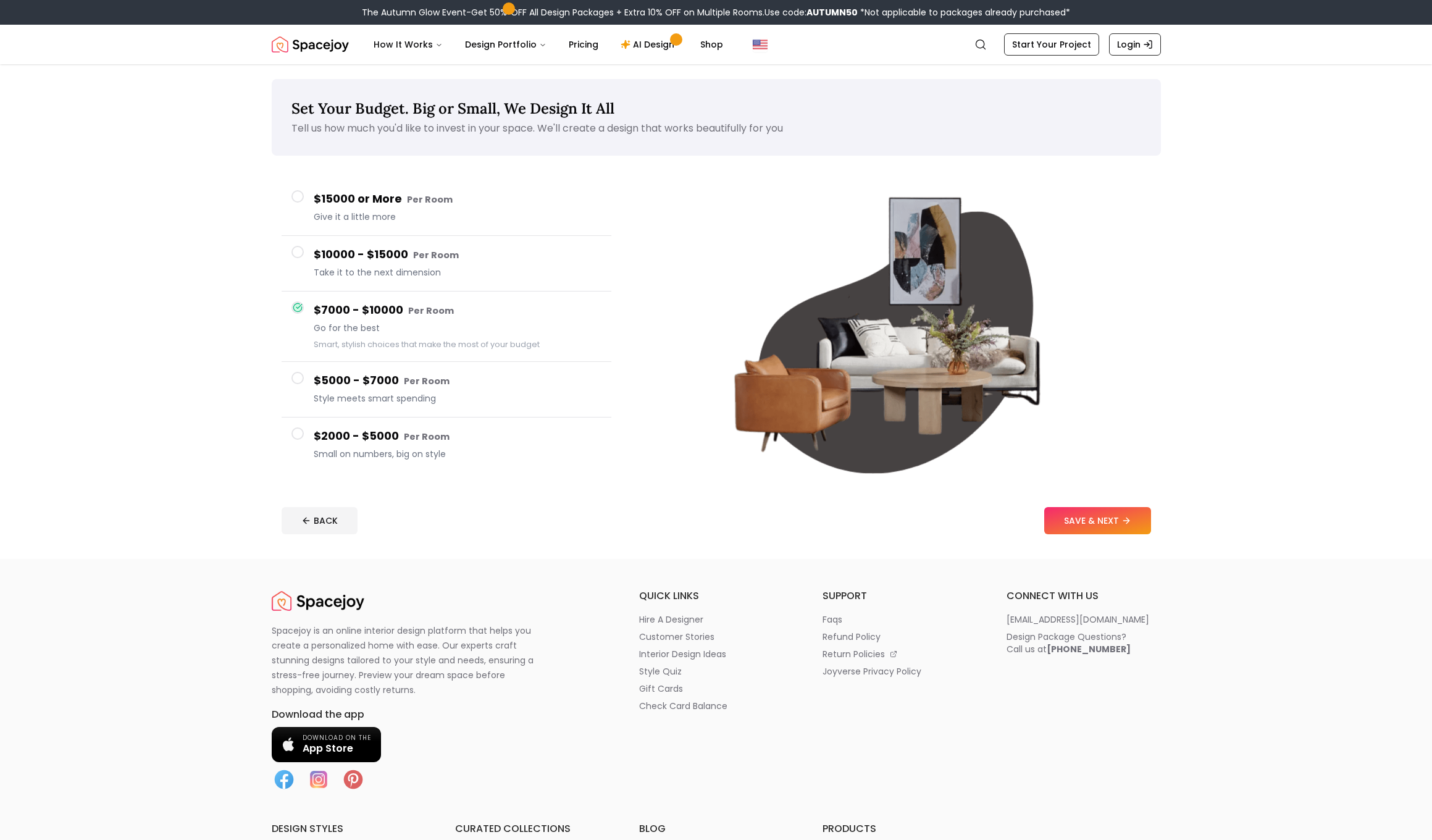
click at [329, 258] on h4 "$10000 - $15000 Per Room" at bounding box center [457, 255] width 288 height 18
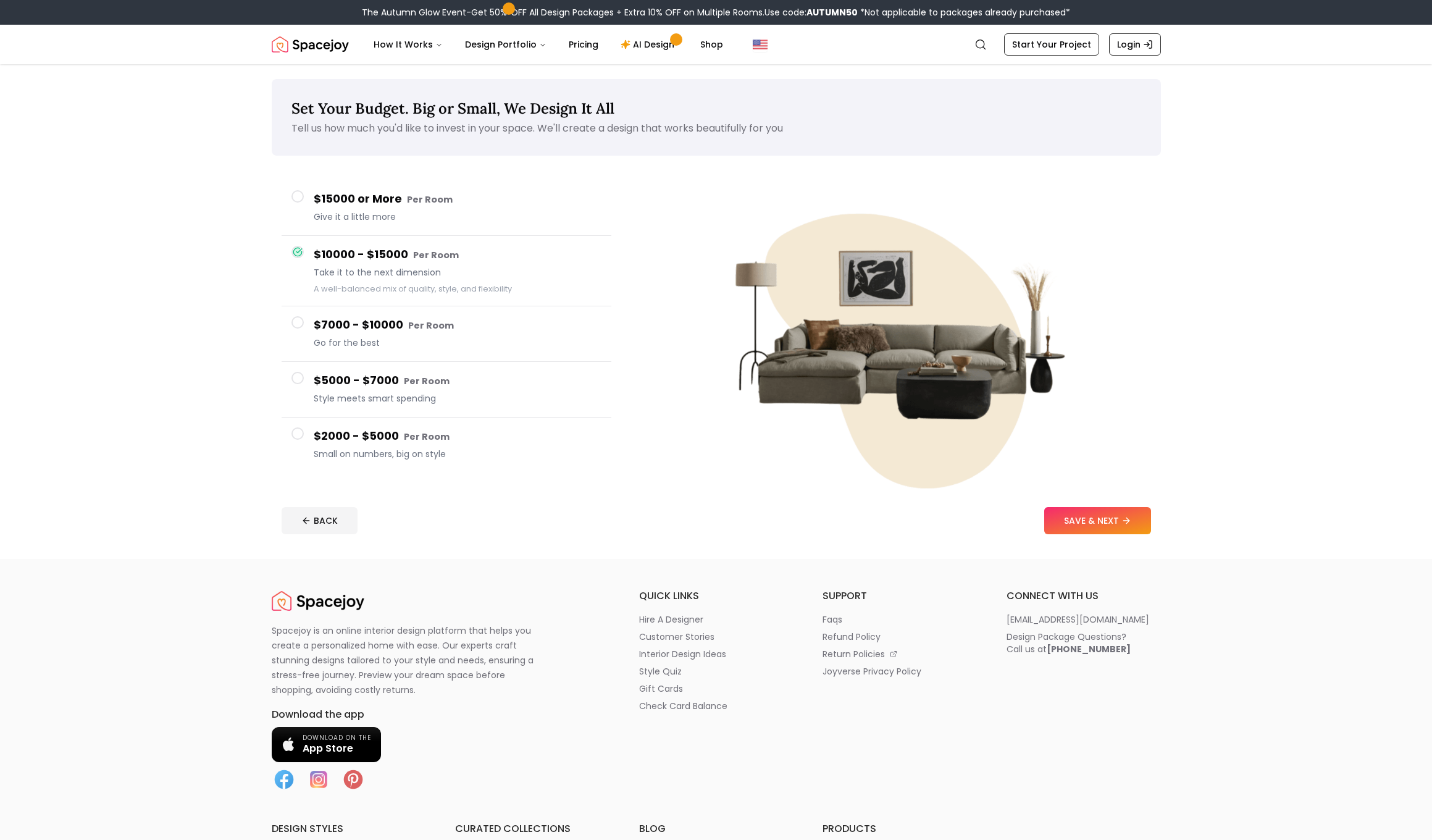
click at [341, 208] on div "$15000 or More Per Room Give it a little more" at bounding box center [457, 208] width 288 height 36
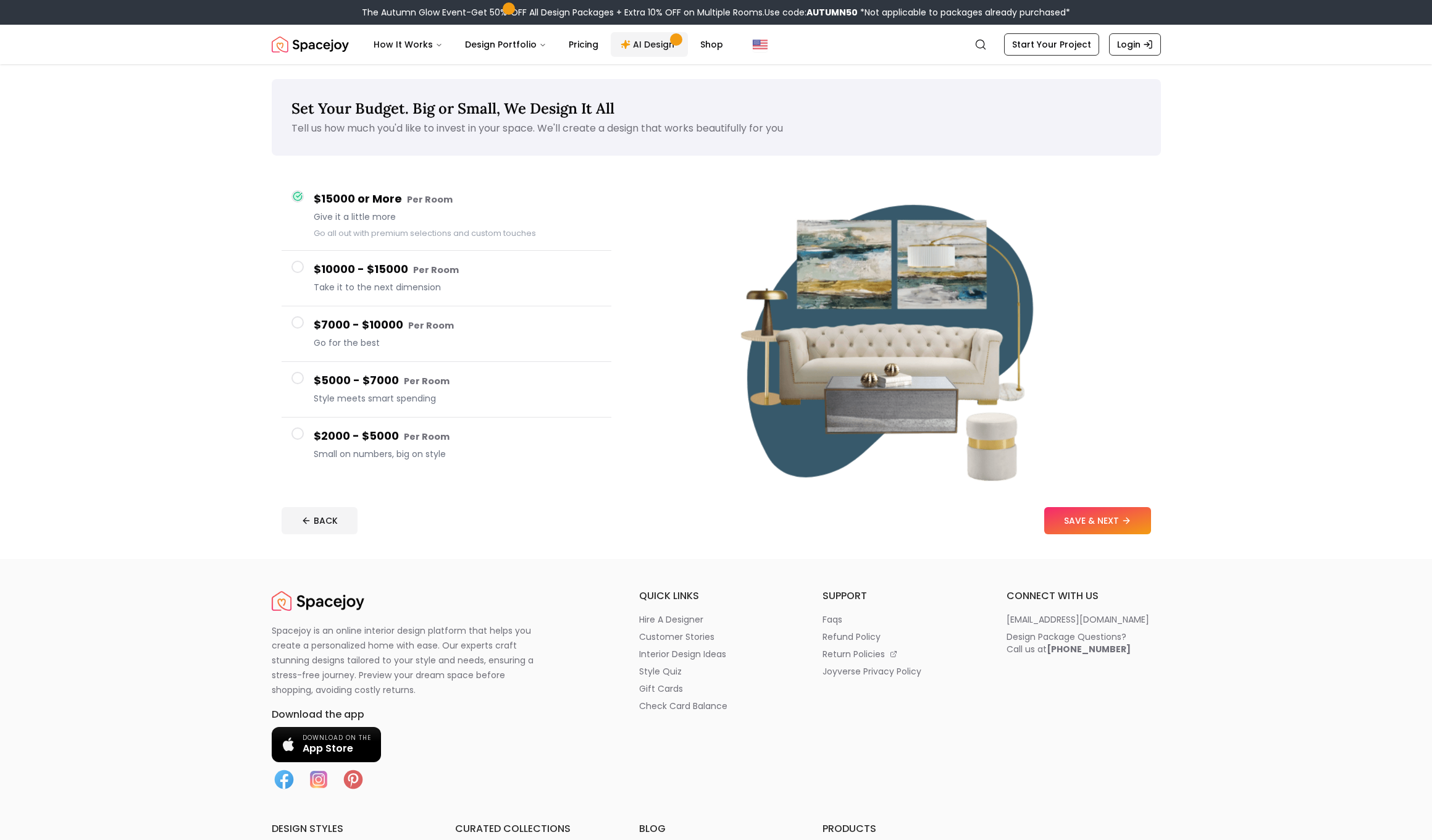
click at [620, 50] on link "AI Design" at bounding box center [648, 45] width 77 height 25
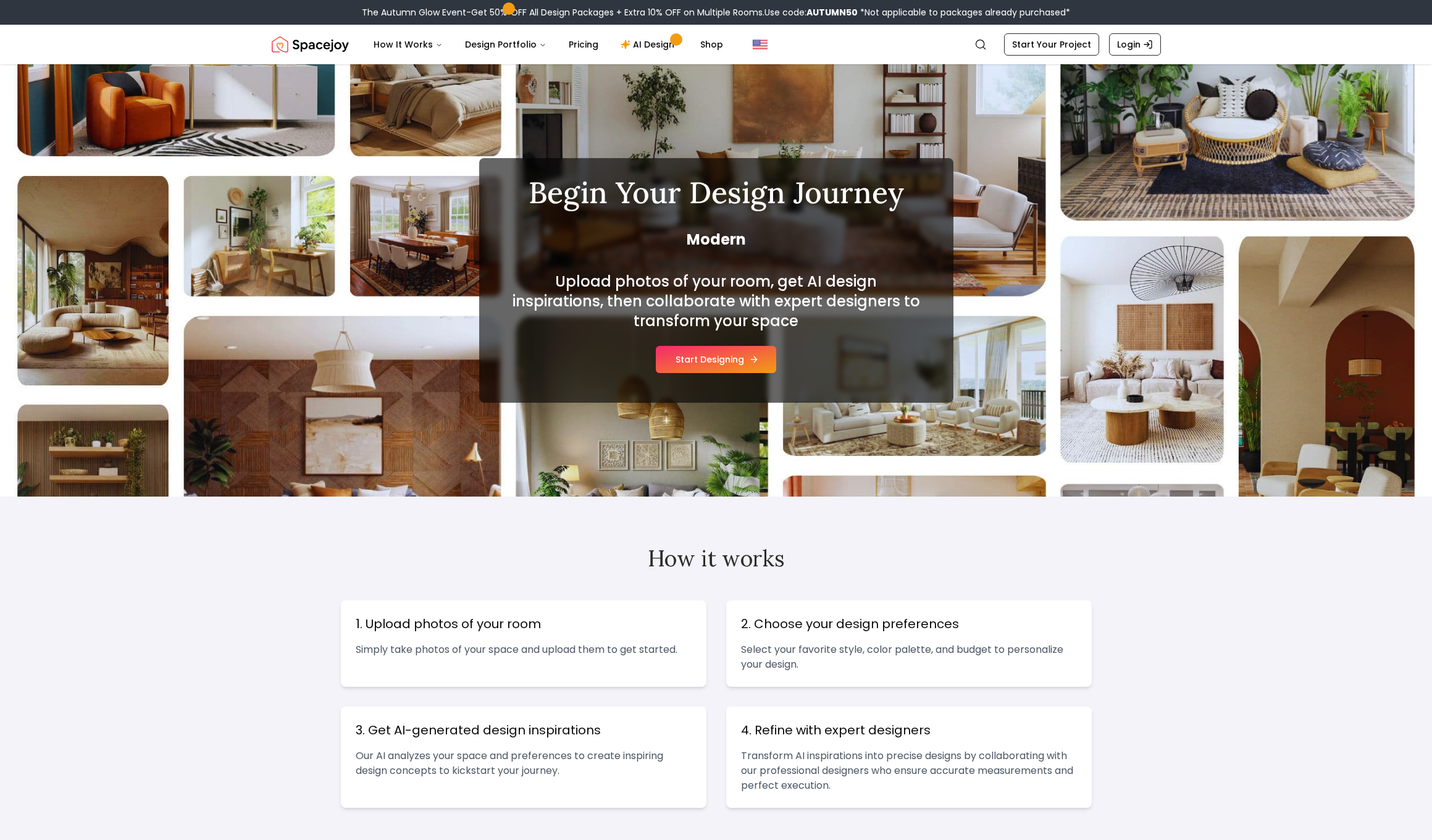
click at [708, 360] on button "Start Designing" at bounding box center [716, 359] width 121 height 27
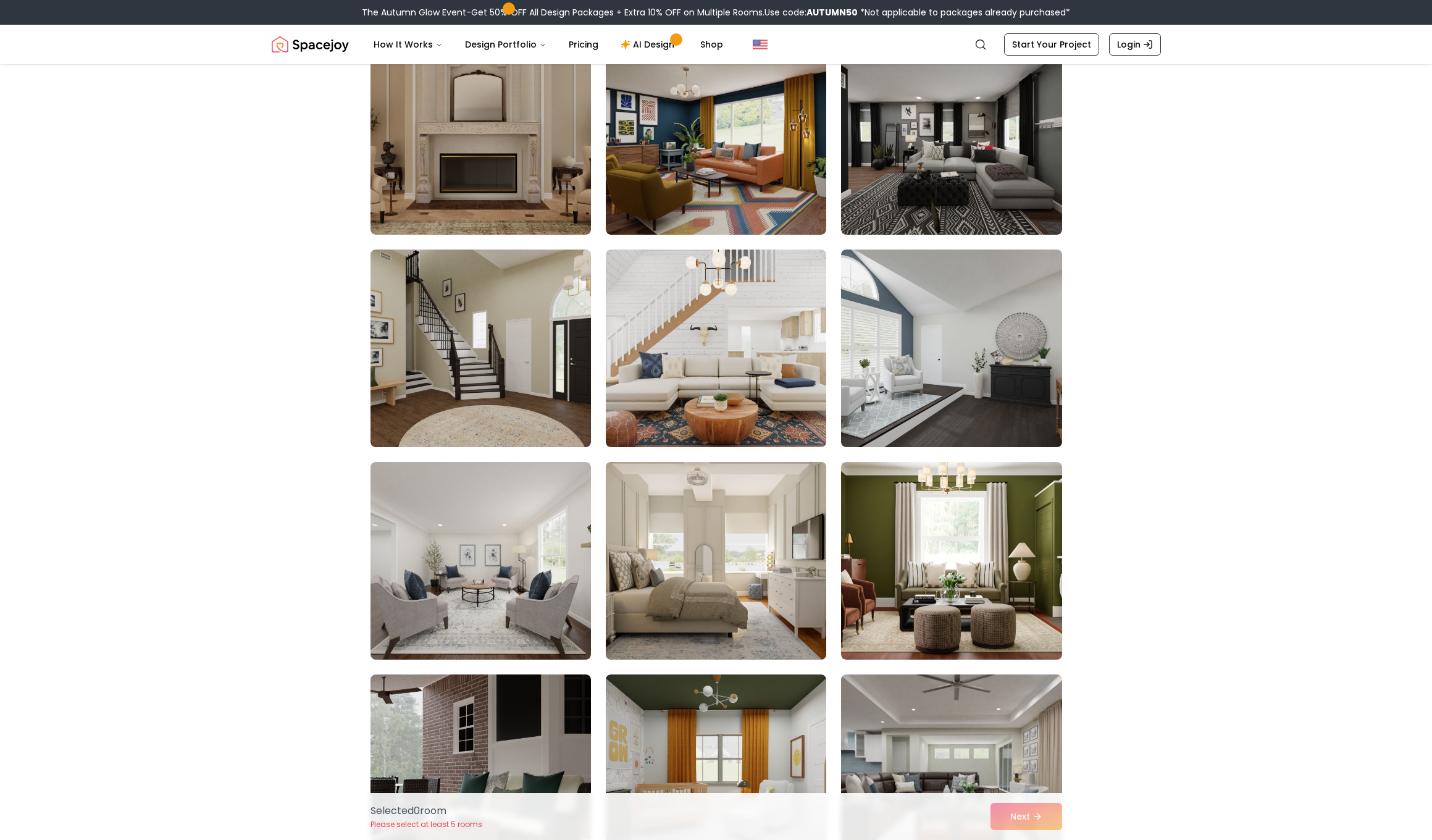
scroll to position [769, 0]
click at [703, 569] on img at bounding box center [716, 560] width 232 height 208
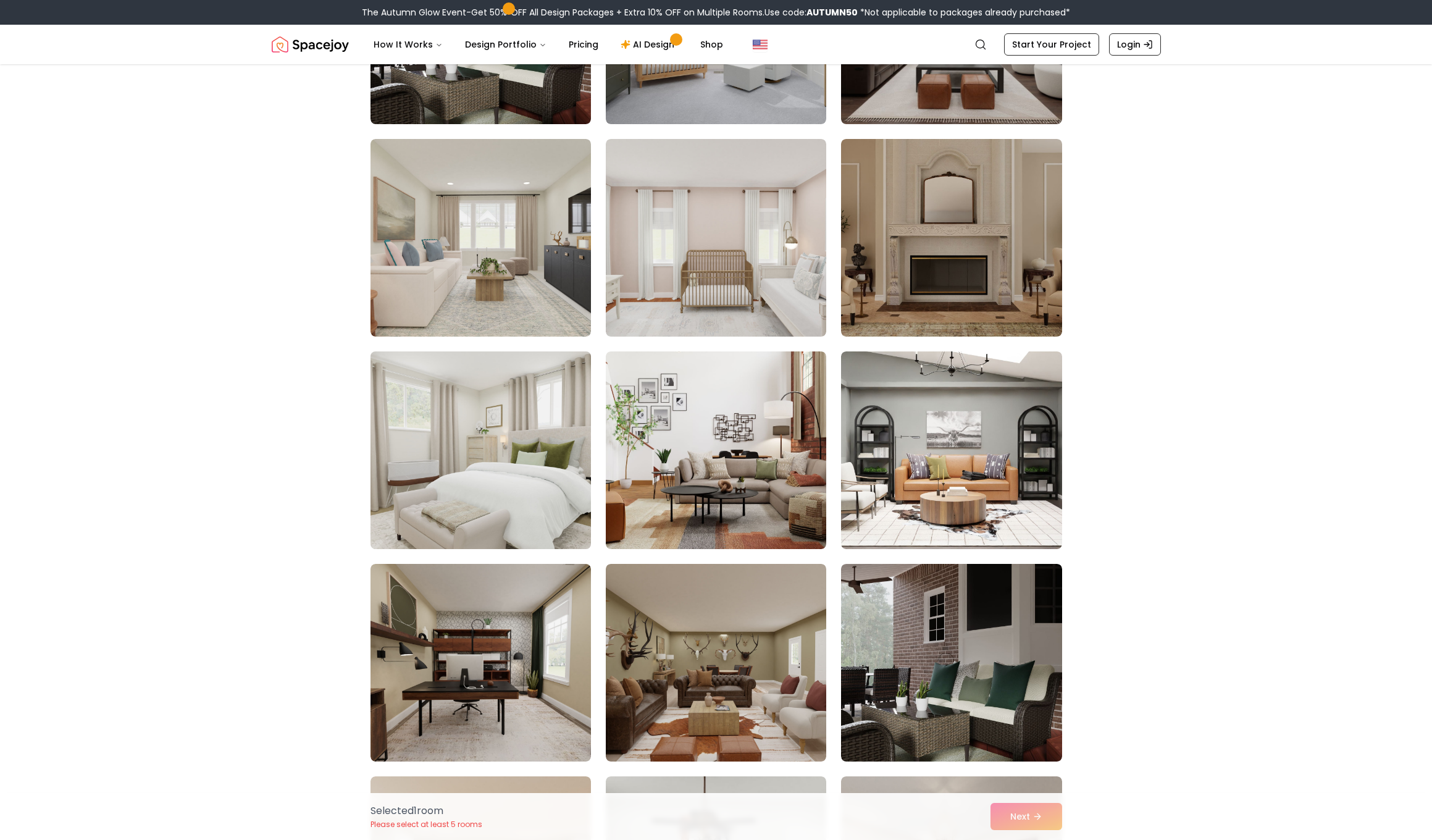
scroll to position [1516, 0]
click at [504, 485] on img at bounding box center [480, 449] width 232 height 208
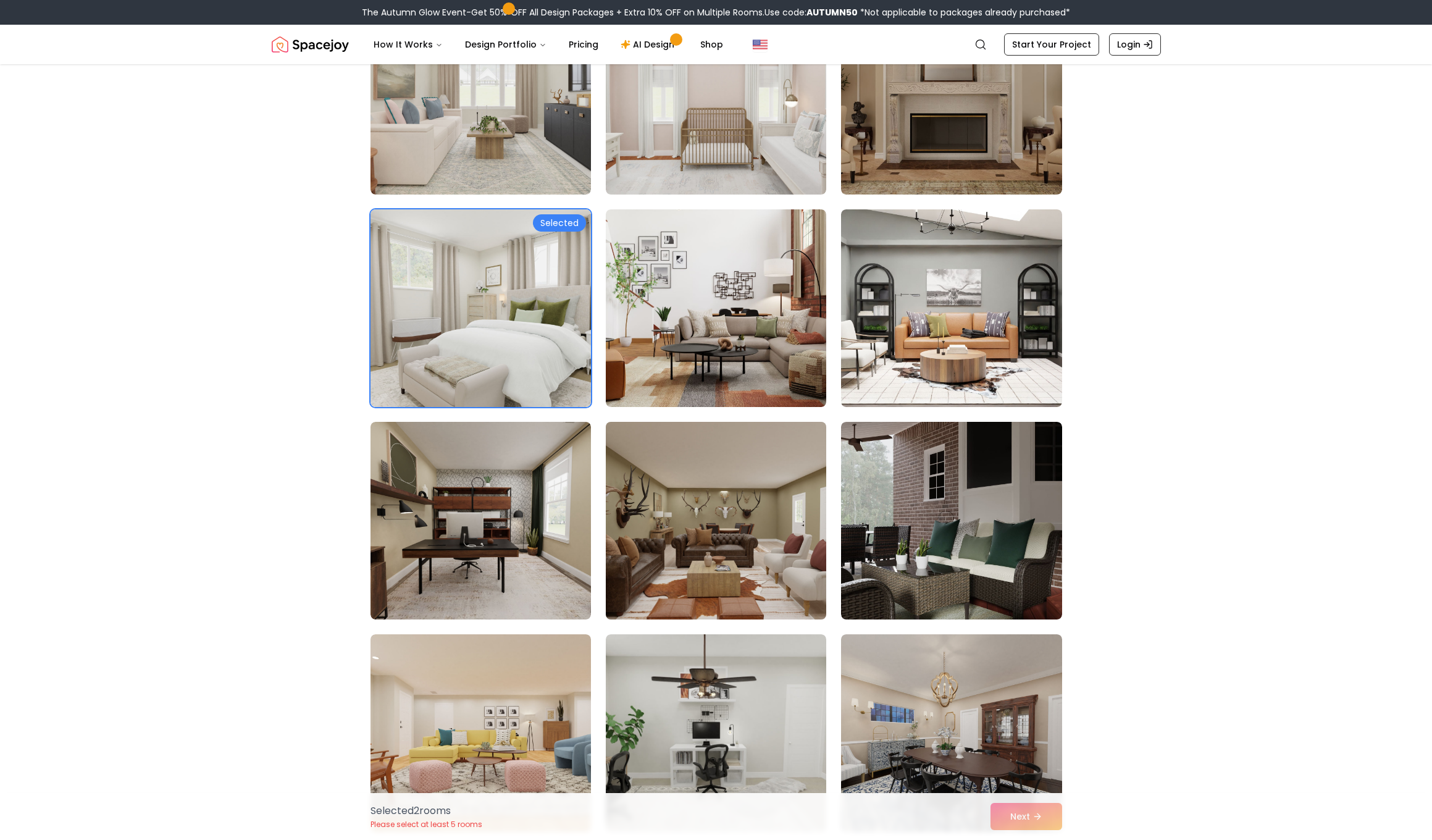
scroll to position [1659, 0]
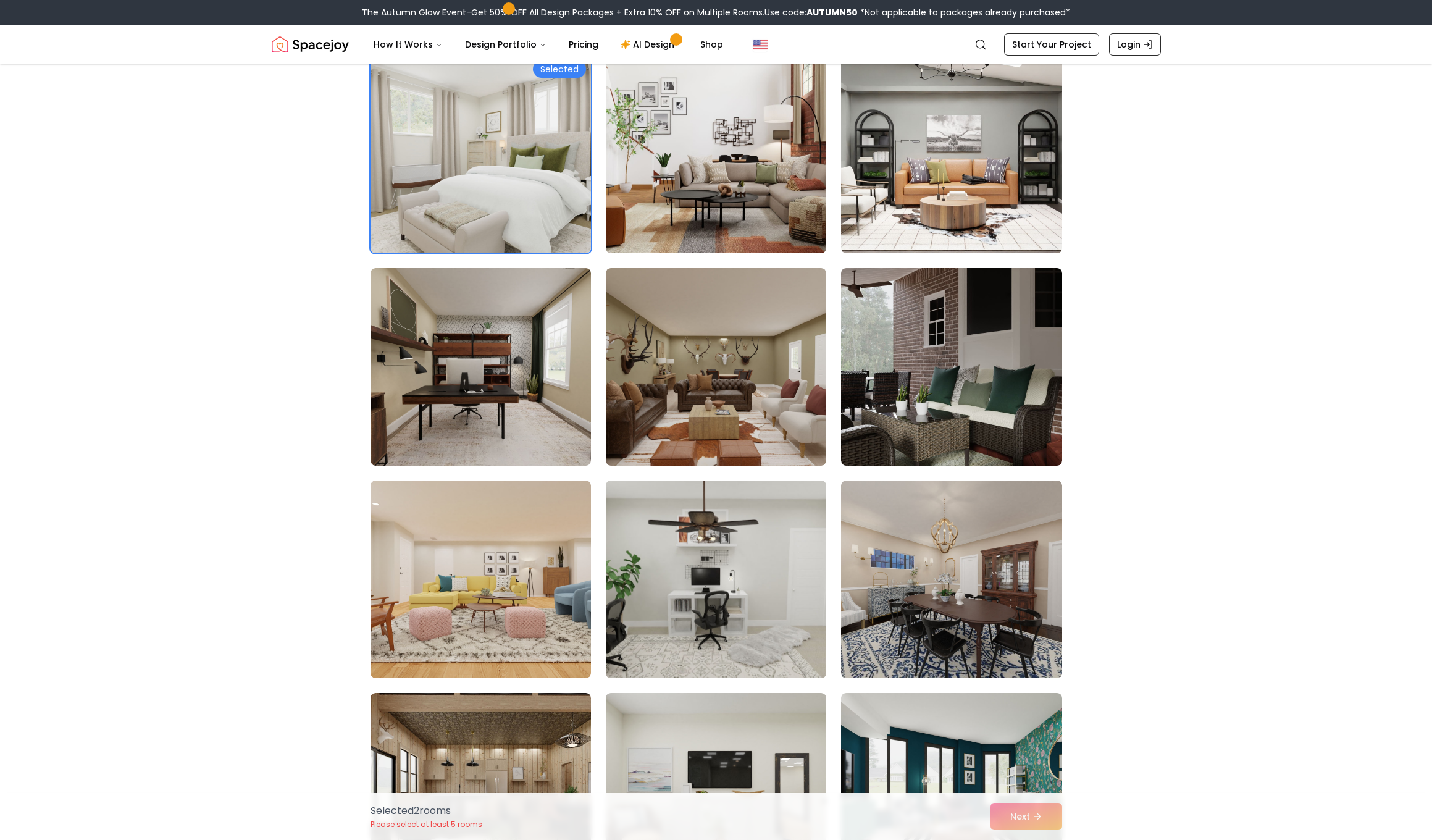
click at [694, 590] on img at bounding box center [716, 579] width 232 height 208
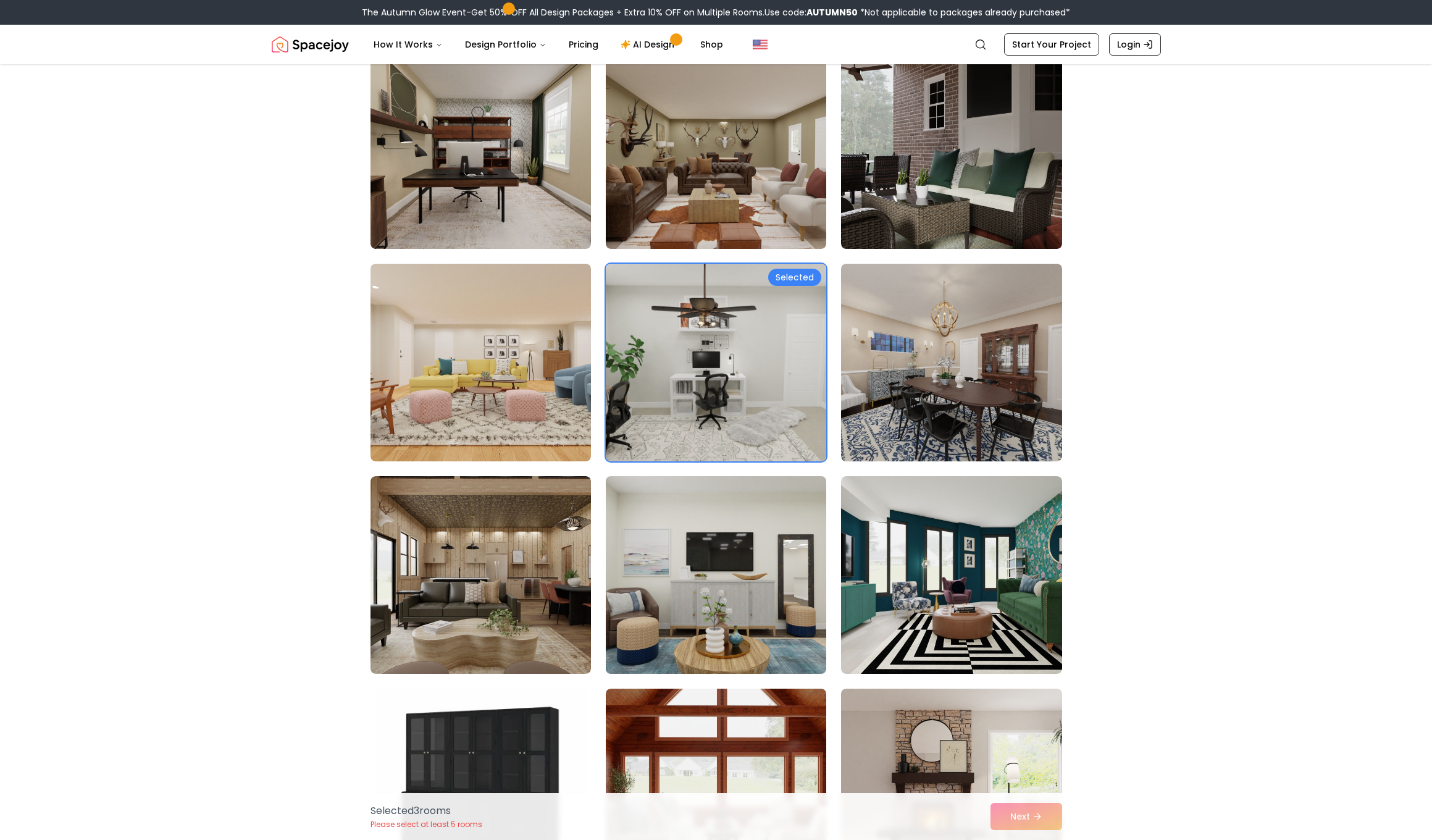
scroll to position [2029, 0]
click at [710, 574] on img at bounding box center [716, 574] width 232 height 208
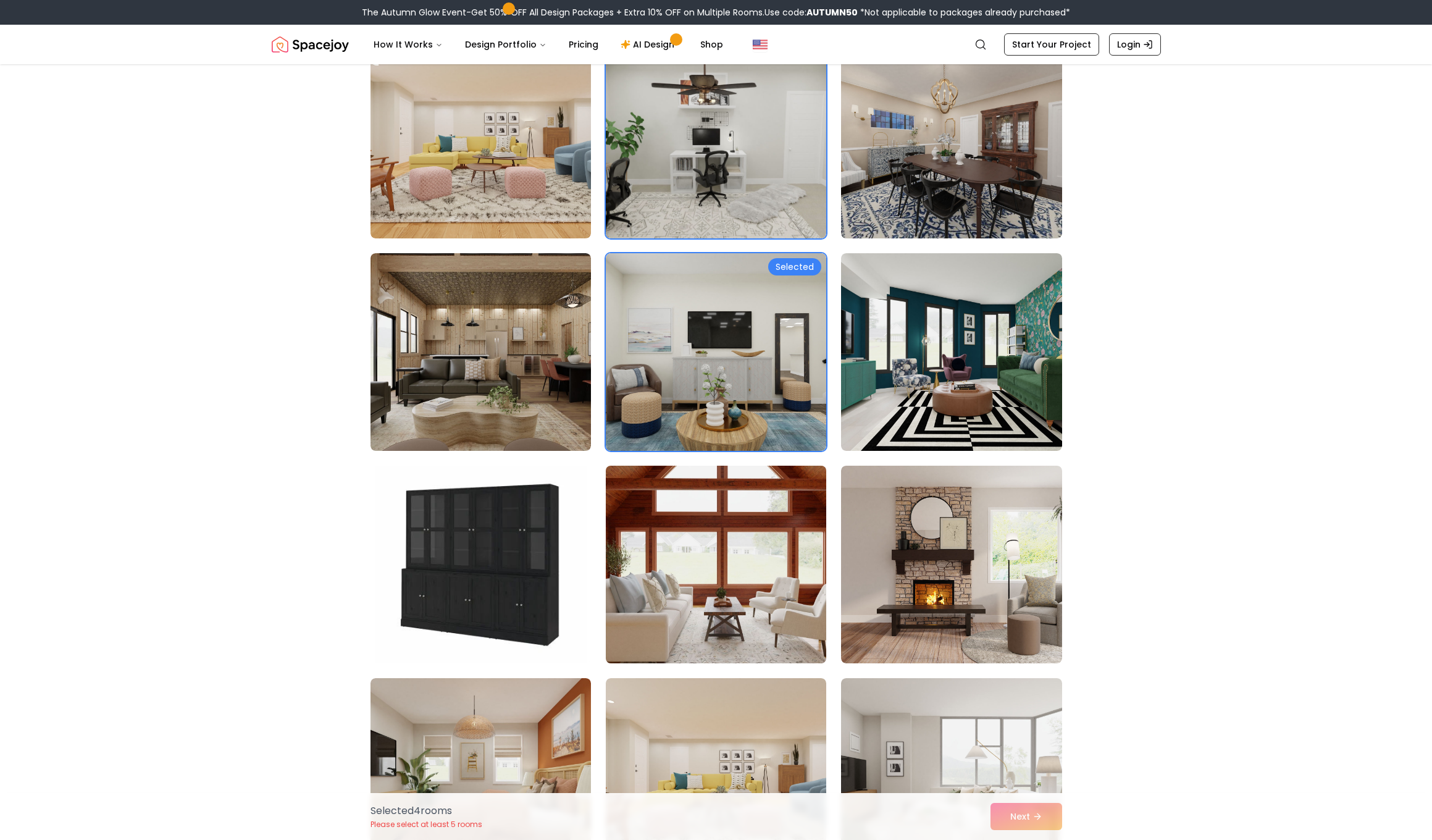
scroll to position [2252, 0]
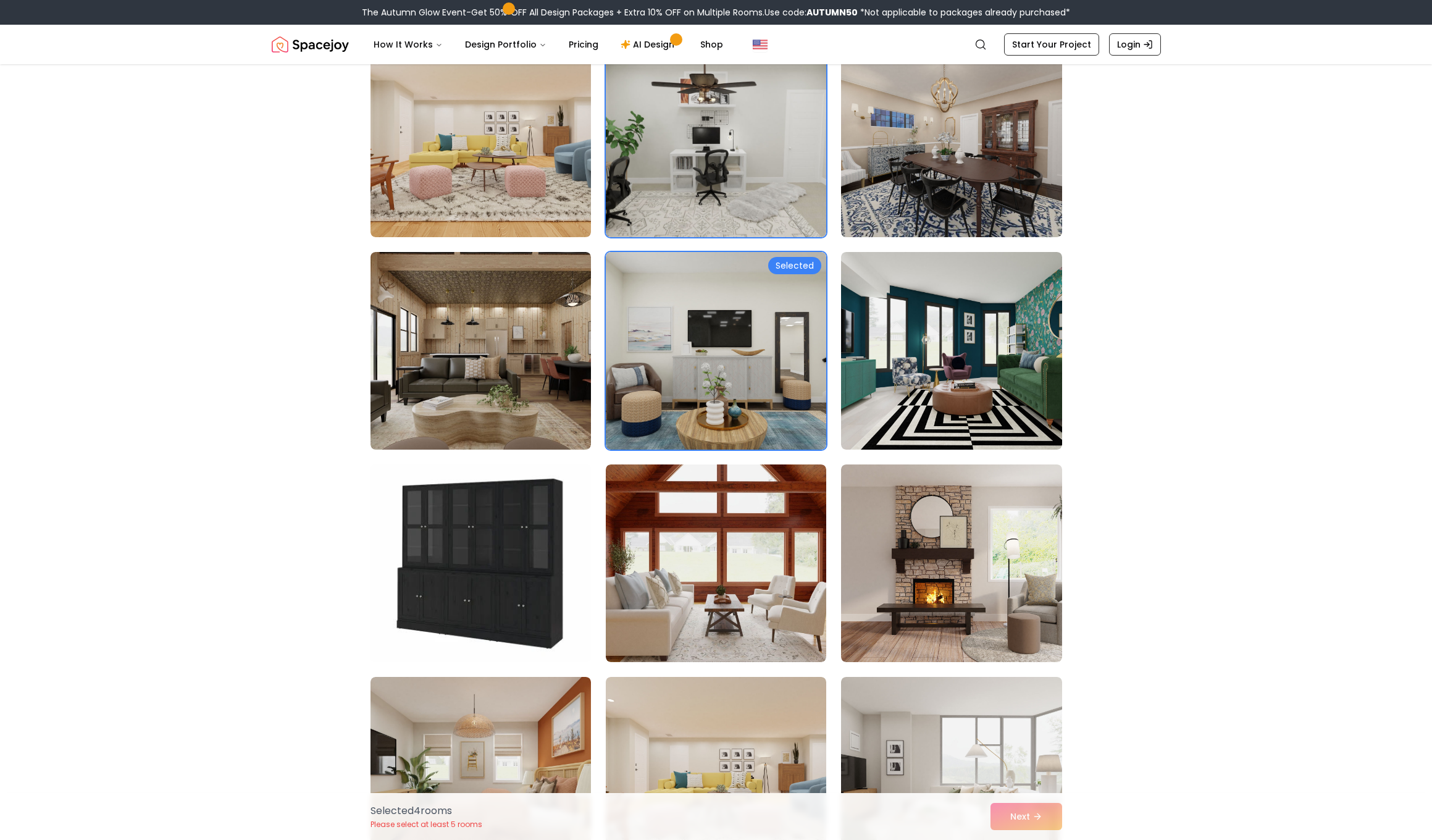
click at [555, 574] on img at bounding box center [480, 563] width 232 height 208
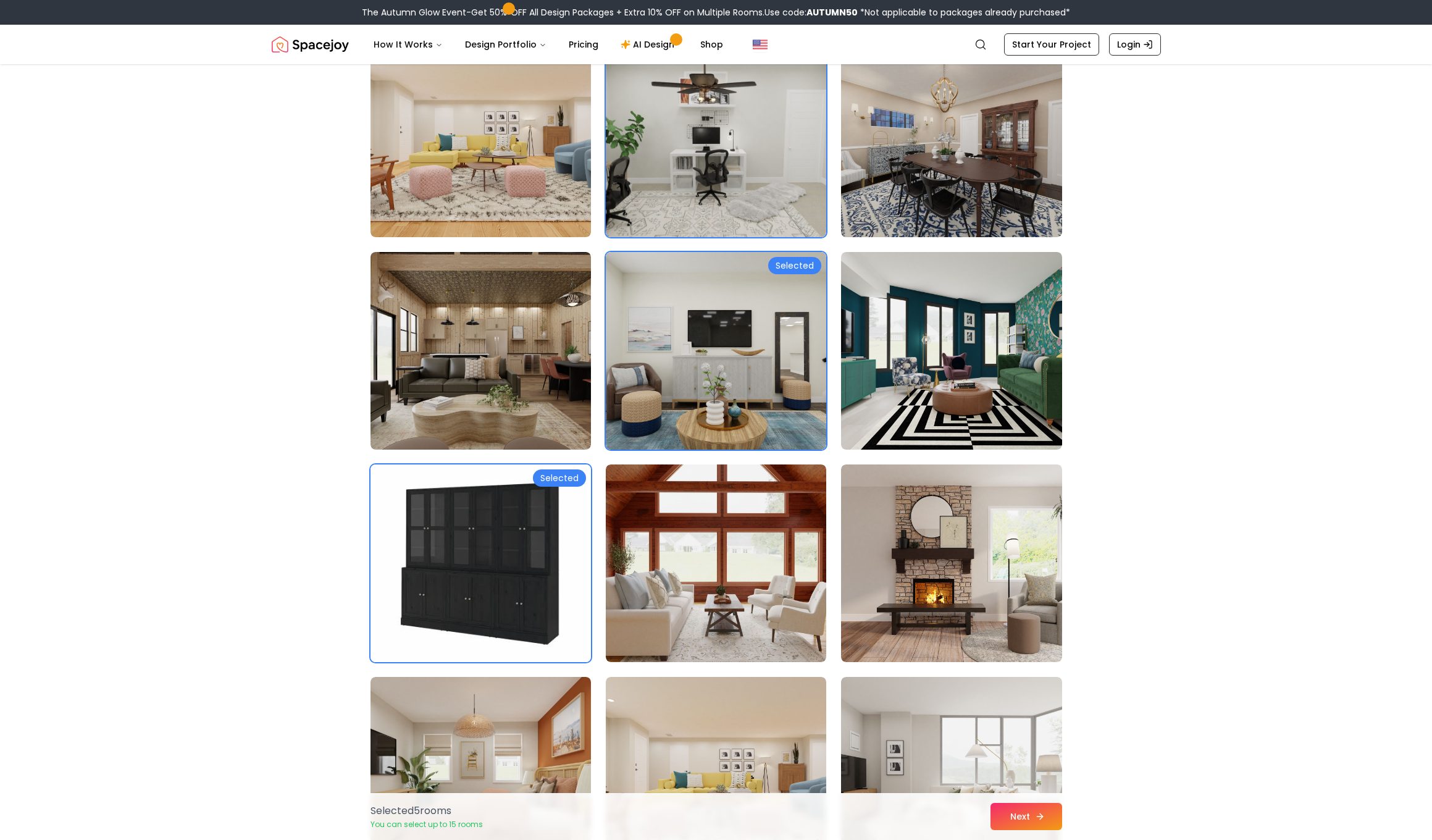
click at [1015, 809] on button "Next" at bounding box center [1026, 816] width 72 height 27
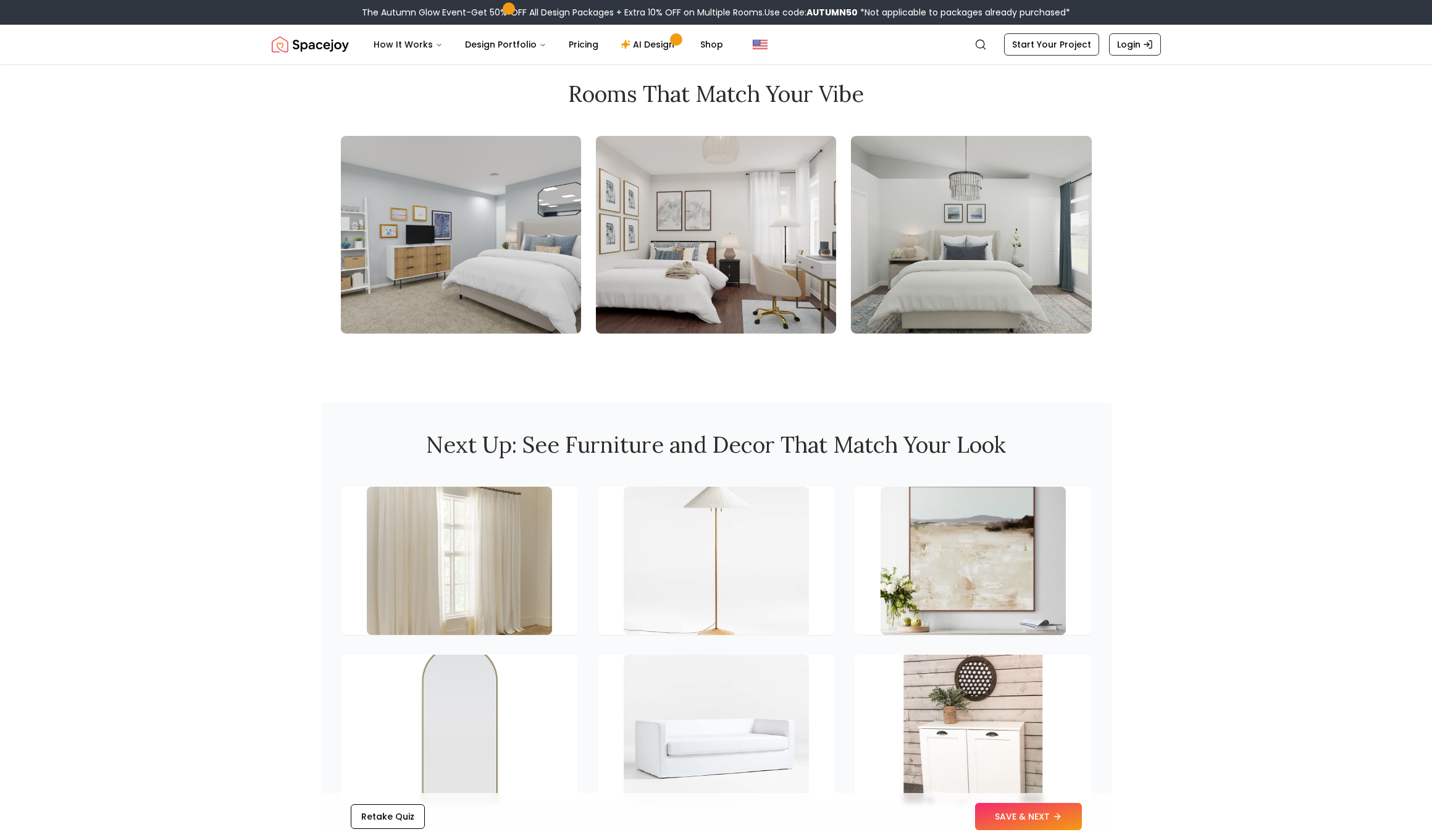
scroll to position [1347, 0]
click at [1046, 38] on link "Start Your Project" at bounding box center [1051, 44] width 95 height 22
